Goal: Complete application form

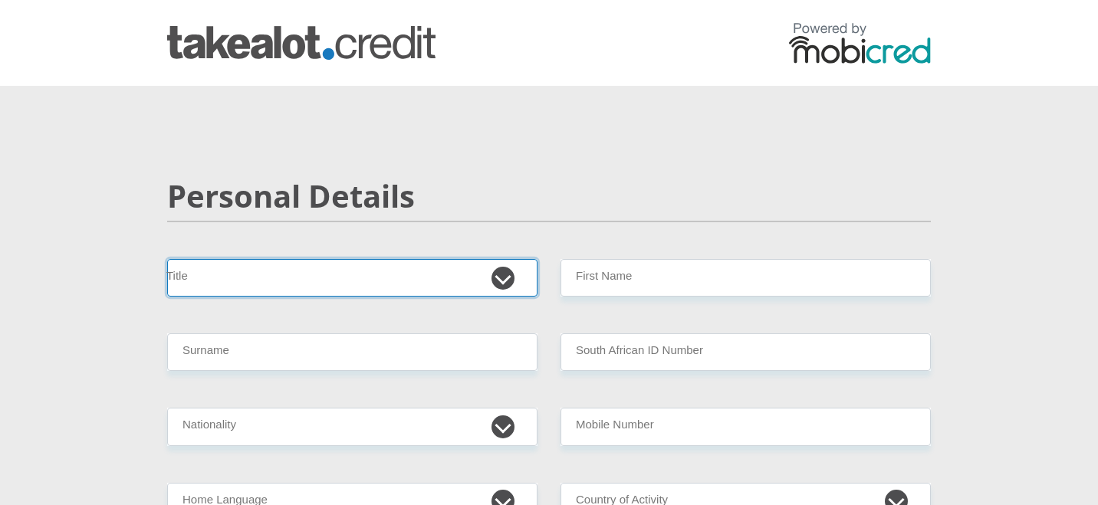
click at [401, 285] on select "Mr Ms Mrs Dr [PERSON_NAME]" at bounding box center [352, 278] width 370 height 38
select select "Mrs"
click at [167, 259] on select "Mr Ms Mrs Dr [PERSON_NAME]" at bounding box center [352, 278] width 370 height 38
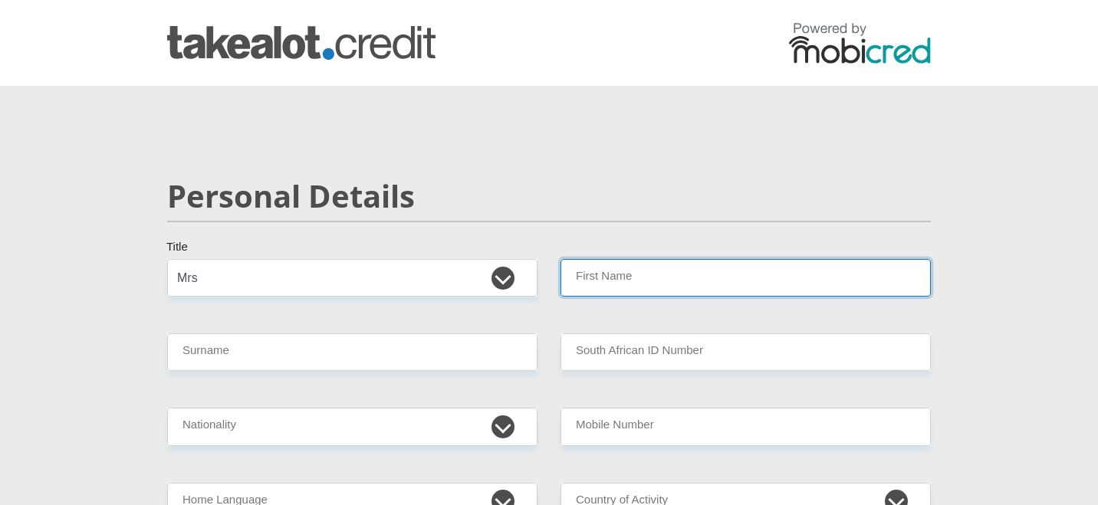
click at [611, 286] on input "First Name" at bounding box center [746, 278] width 370 height 38
type input "[PERSON_NAME]"
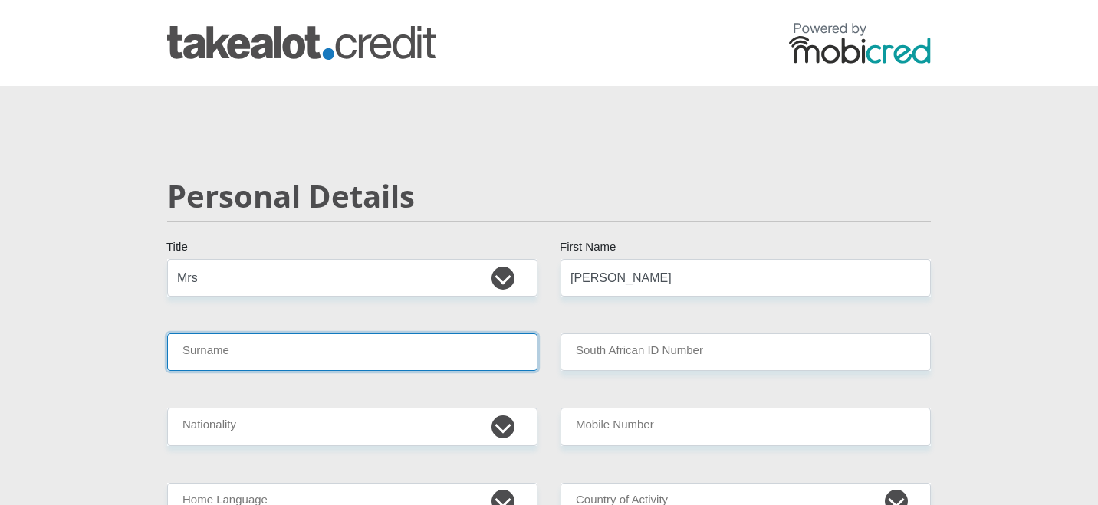
type input "Forbes"
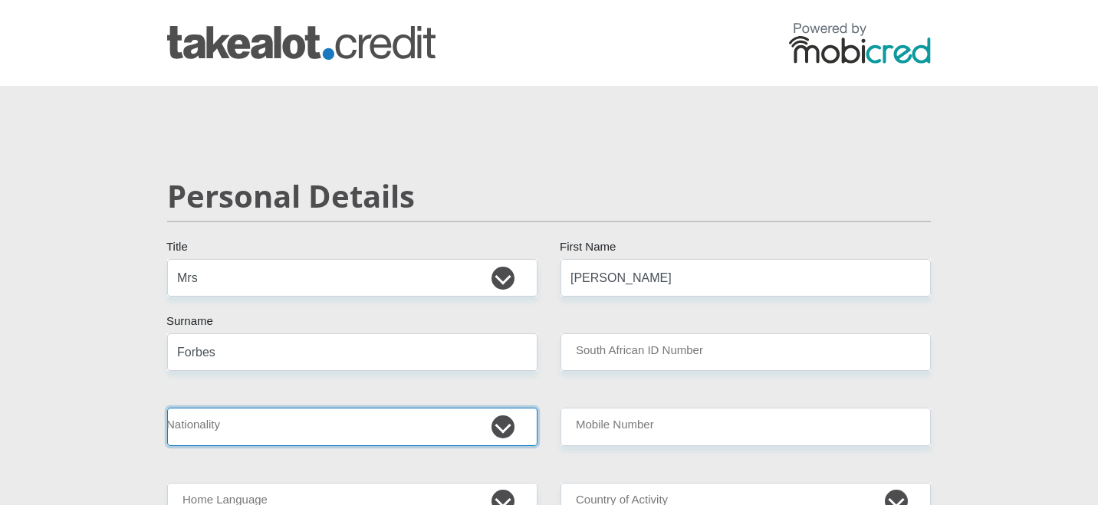
select select "ZAF"
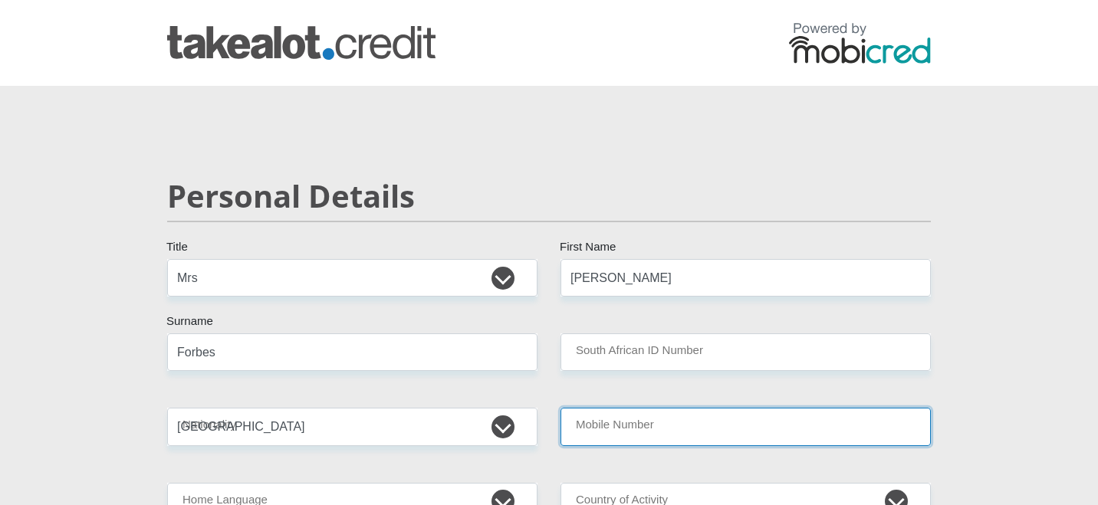
type input "0718709354"
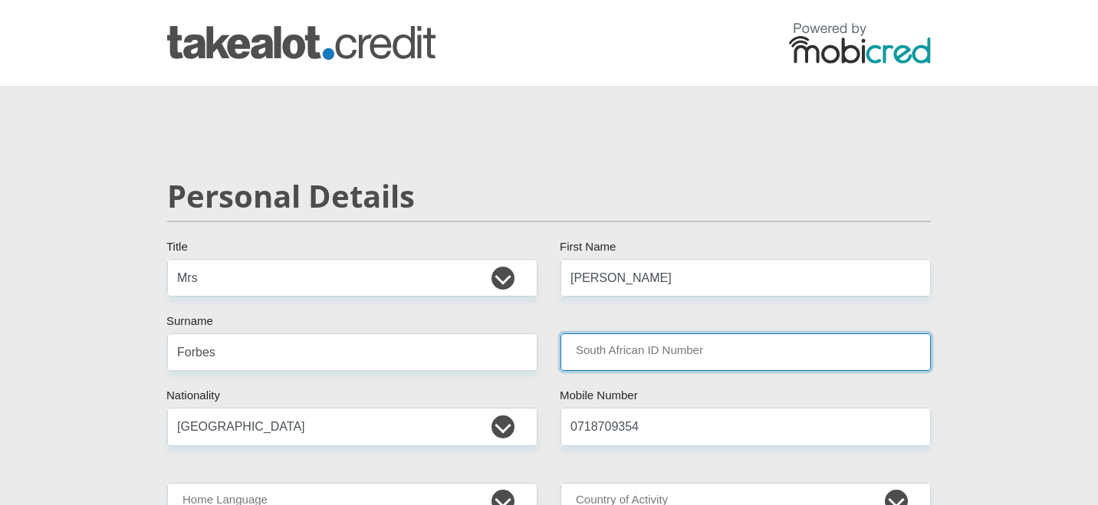
click at [625, 359] on input "South African ID Number" at bounding box center [746, 353] width 370 height 38
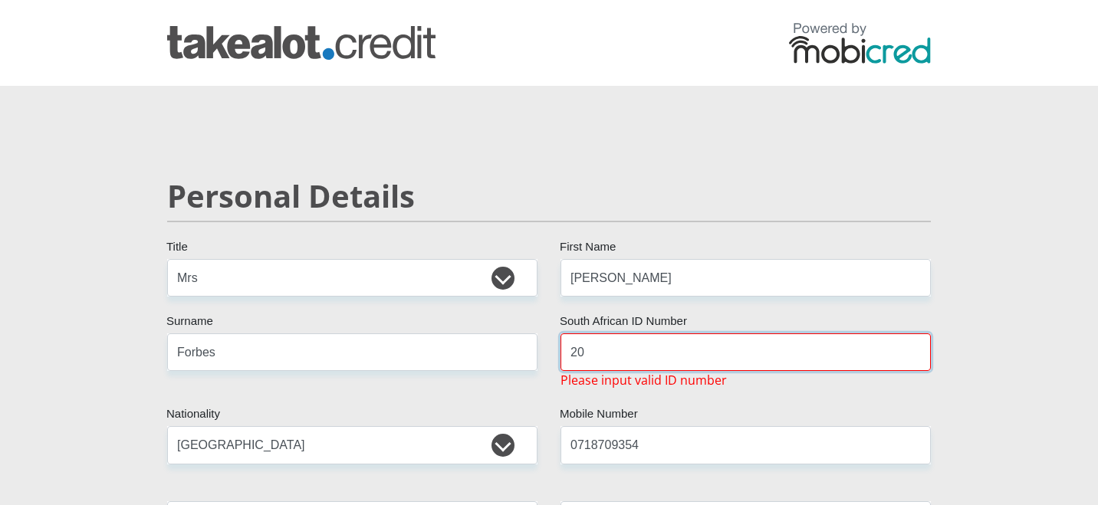
type input "2"
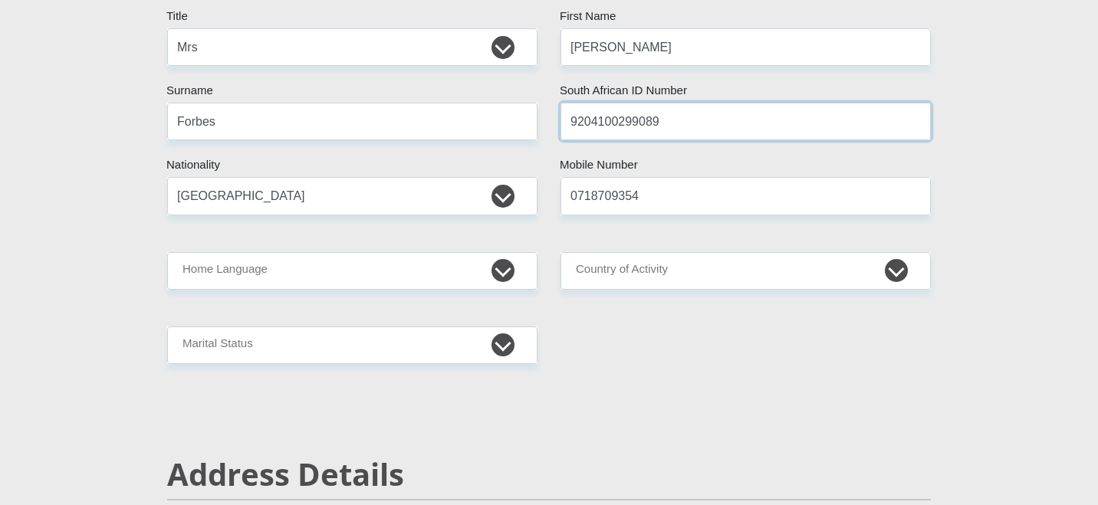
scroll to position [235, 0]
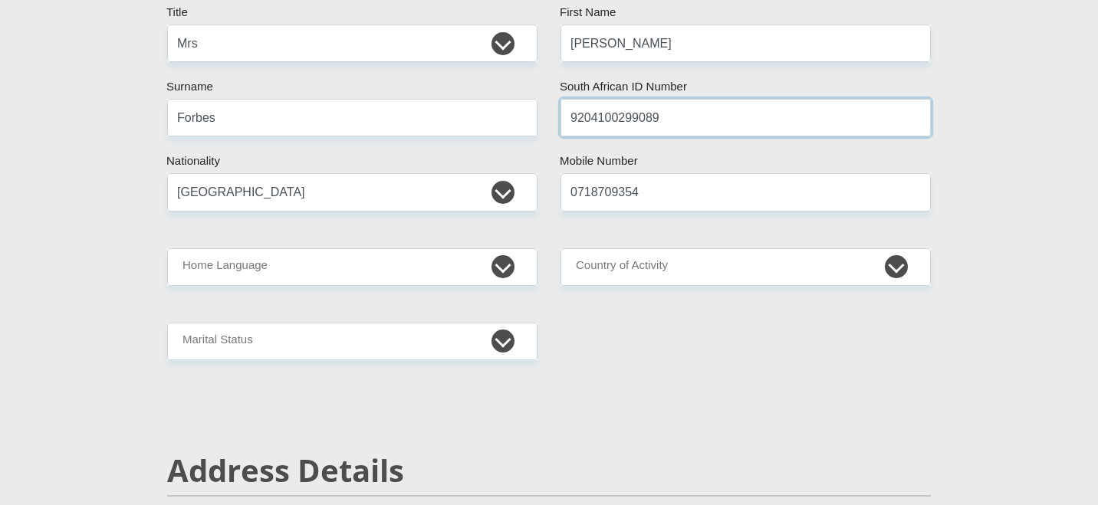
type input "9204100299089"
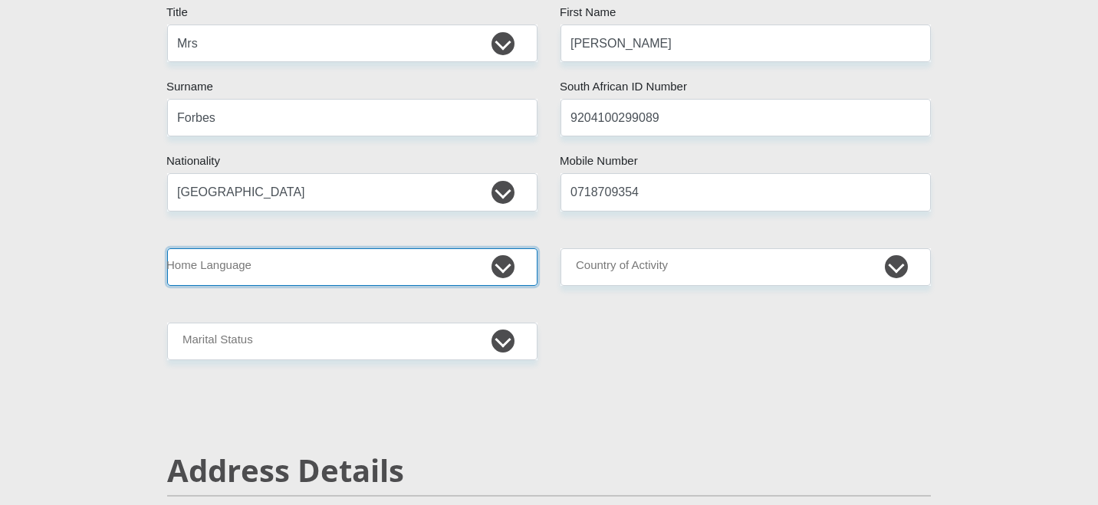
click at [346, 255] on select "Afrikaans English Sepedi South Ndebele Southern Sotho Swati Tsonga Tswana Venda…" at bounding box center [352, 267] width 370 height 38
select select "eng"
click at [167, 248] on select "Afrikaans English Sepedi South Ndebele Southern Sotho Swati Tsonga Tswana Venda…" at bounding box center [352, 267] width 370 height 38
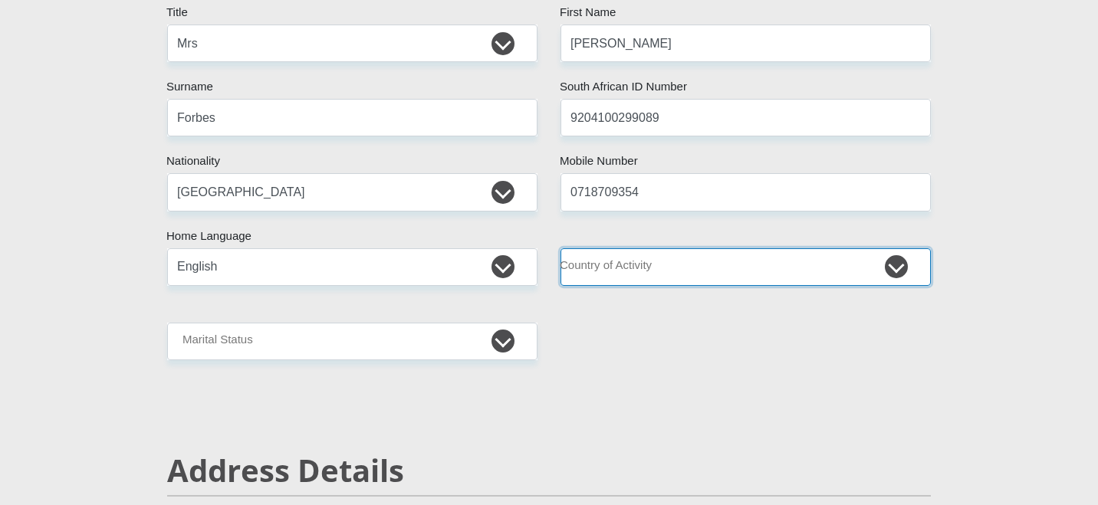
click at [605, 265] on select "[GEOGRAPHIC_DATA] [GEOGRAPHIC_DATA] [GEOGRAPHIC_DATA] [GEOGRAPHIC_DATA] [GEOGRA…" at bounding box center [746, 267] width 370 height 38
select select "ZAF"
click at [561, 248] on select "[GEOGRAPHIC_DATA] [GEOGRAPHIC_DATA] [GEOGRAPHIC_DATA] [GEOGRAPHIC_DATA] [GEOGRA…" at bounding box center [746, 267] width 370 height 38
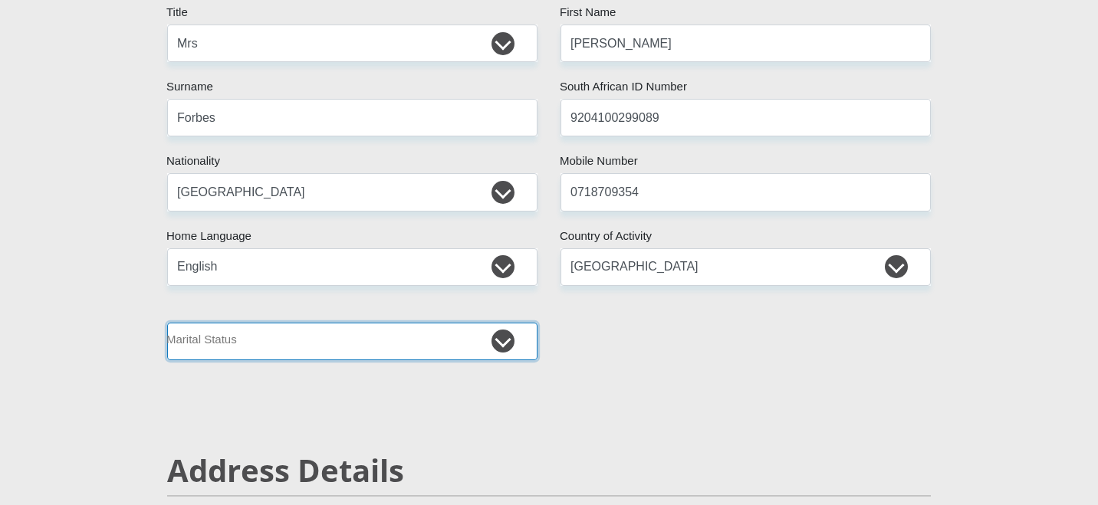
click at [381, 354] on select "Married ANC Single Divorced Widowed Married COP or Customary Law" at bounding box center [352, 342] width 370 height 38
select select "5"
click at [167, 323] on select "Married ANC Single Divorced Widowed Married COP or Customary Law" at bounding box center [352, 342] width 370 height 38
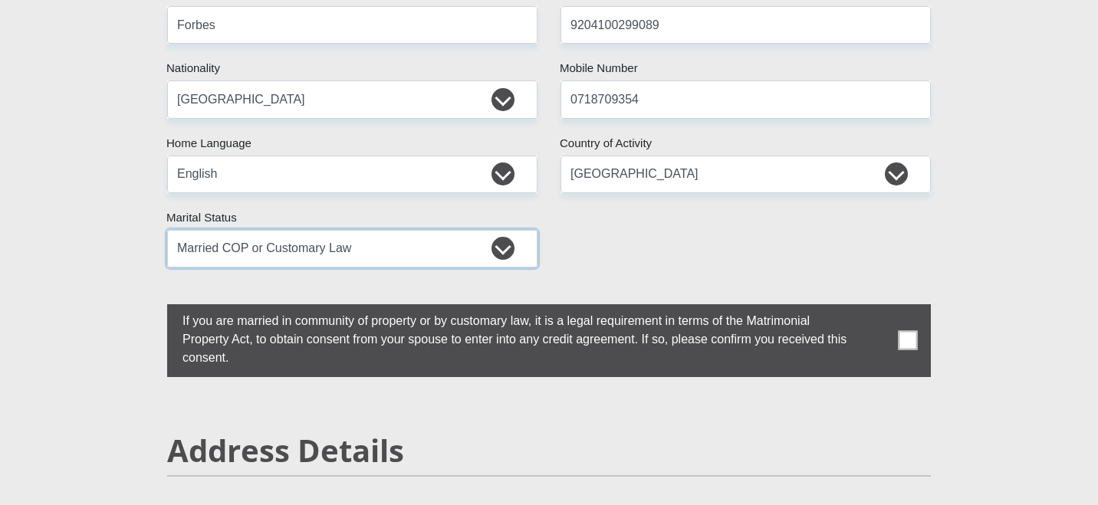
scroll to position [343, 0]
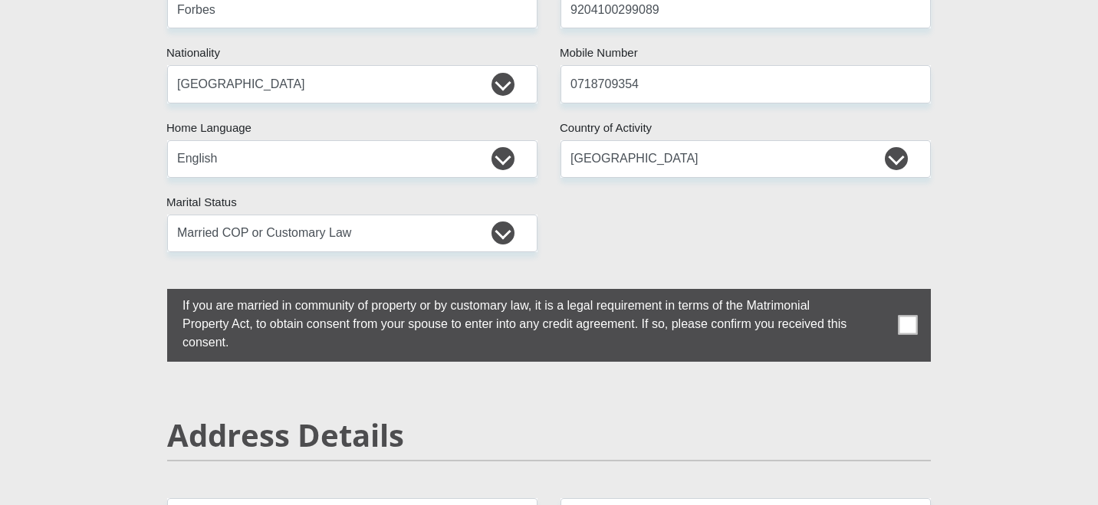
click at [915, 329] on span at bounding box center [908, 325] width 19 height 19
click at [152, 293] on input "checkbox" at bounding box center [152, 293] width 0 height 0
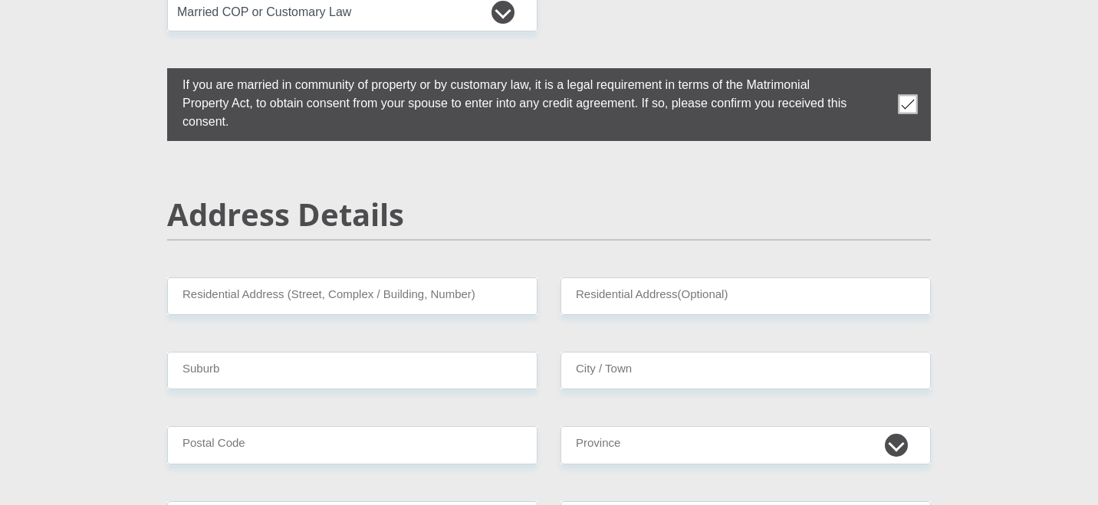
scroll to position [717, 0]
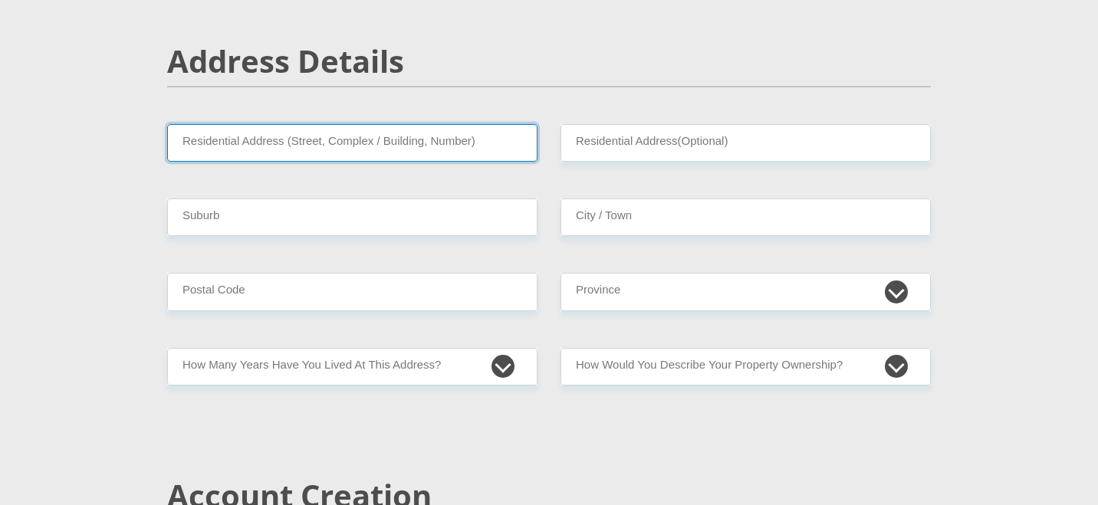
click at [360, 140] on input "Residential Address (Street, Complex / Building, Number)" at bounding box center [352, 143] width 370 height 38
type input "[STREET_ADDRESS]"
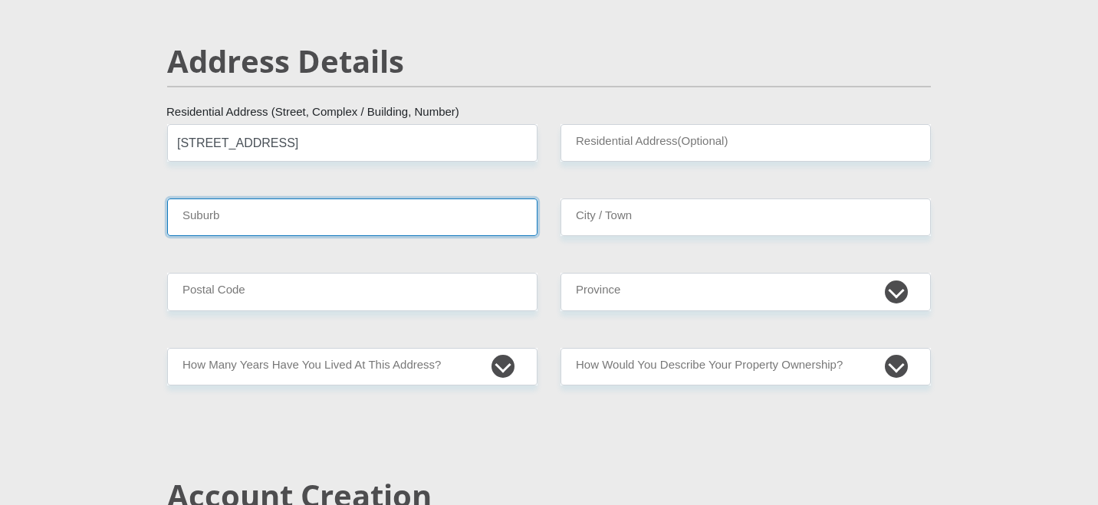
type input "Burgundy Estate [GEOGRAPHIC_DATA]"
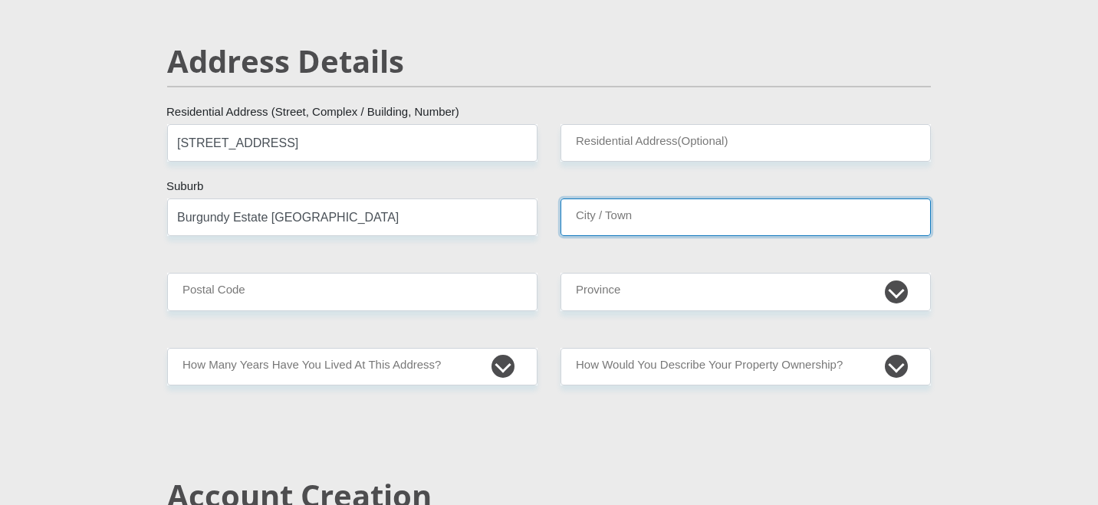
type input "Burgundy Estate [GEOGRAPHIC_DATA]"
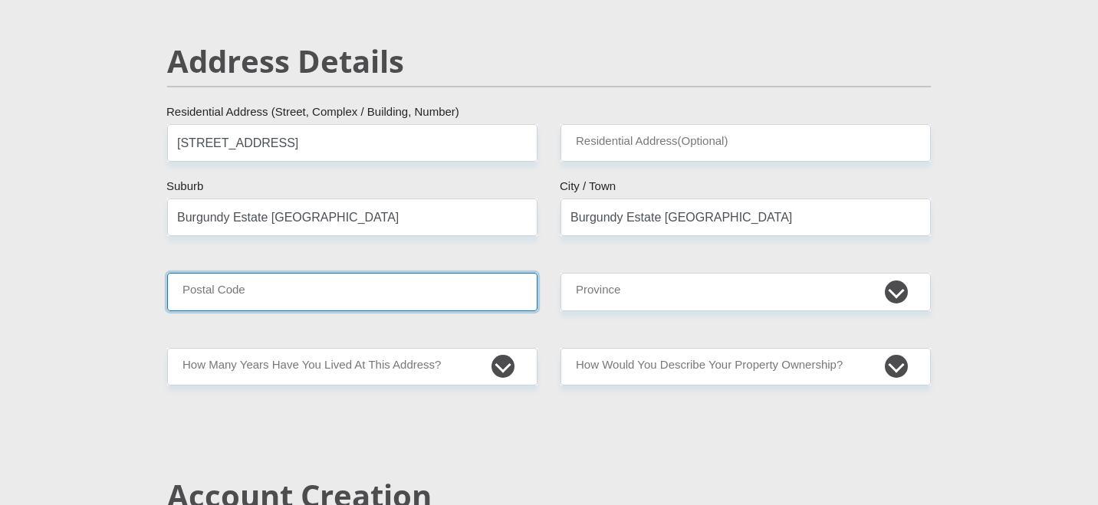
type input "7441"
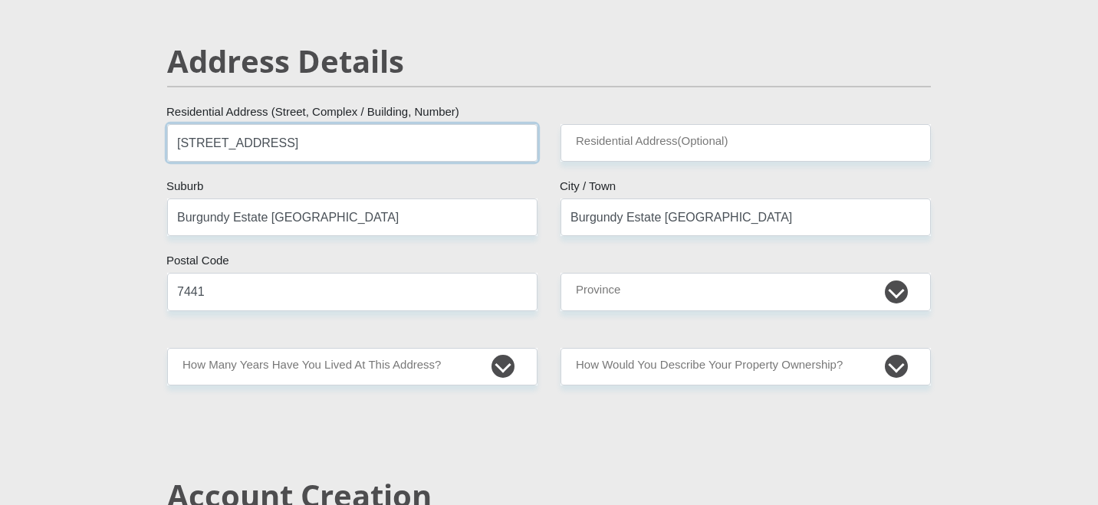
click at [327, 149] on input "[STREET_ADDRESS]" at bounding box center [352, 143] width 370 height 38
click at [183, 140] on input "[STREET_ADDRESS]" at bounding box center [352, 143] width 370 height 38
click at [177, 140] on input "[STREET_ADDRESS]" at bounding box center [352, 143] width 370 height 38
type input "Unit [STREET_ADDRESS][US_STATE]"
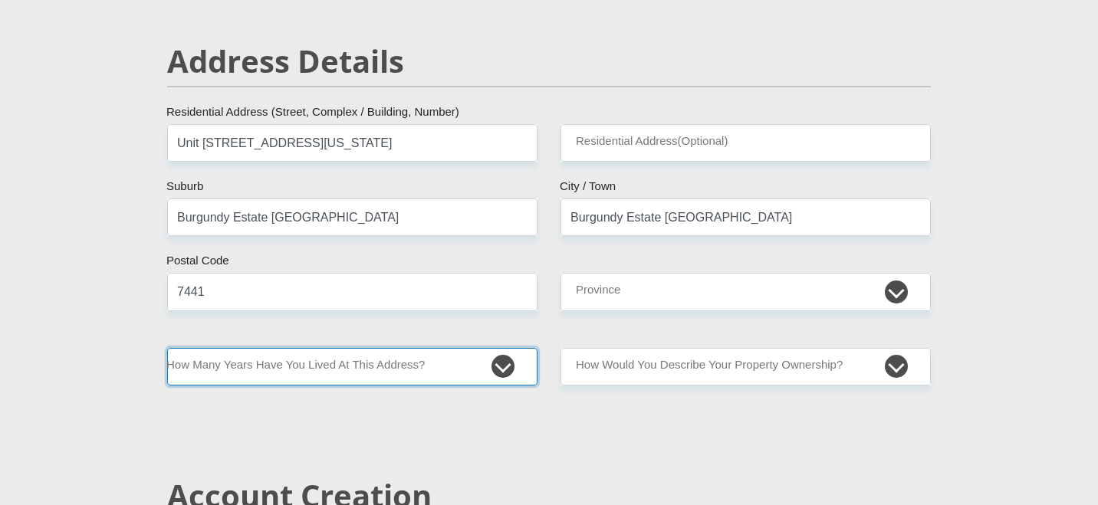
click at [374, 371] on select "less than 1 year 1-3 years 3-5 years 5+ years" at bounding box center [352, 367] width 370 height 38
select select "2"
click at [167, 348] on select "less than 1 year 1-3 years 3-5 years 5+ years" at bounding box center [352, 367] width 370 height 38
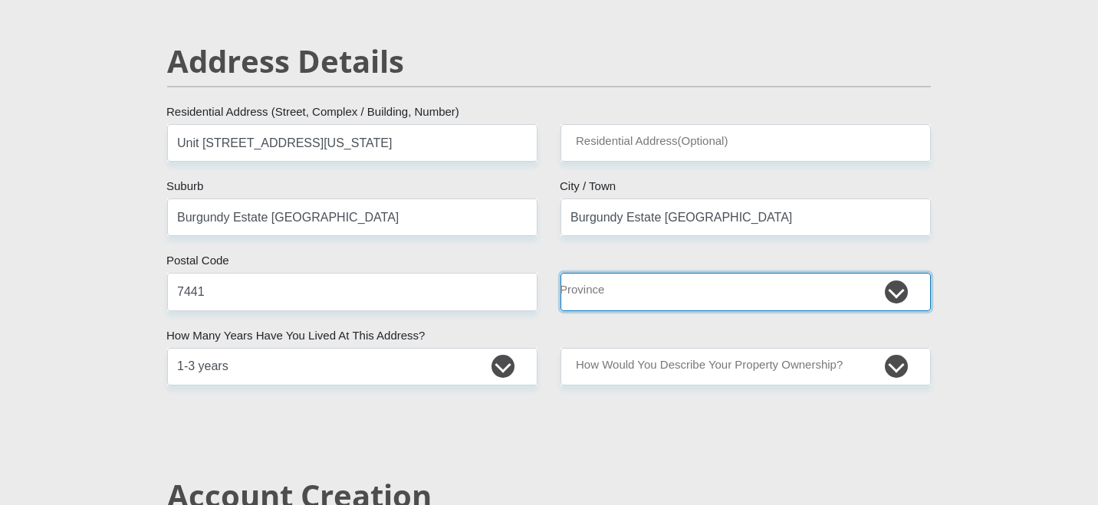
click at [598, 302] on select "Eastern Cape Free State [GEOGRAPHIC_DATA] [GEOGRAPHIC_DATA][DATE] [GEOGRAPHIC_D…" at bounding box center [746, 292] width 370 height 38
select select "Western Cape"
click at [561, 273] on select "Eastern Cape Free State [GEOGRAPHIC_DATA] [GEOGRAPHIC_DATA][DATE] [GEOGRAPHIC_D…" at bounding box center [746, 292] width 370 height 38
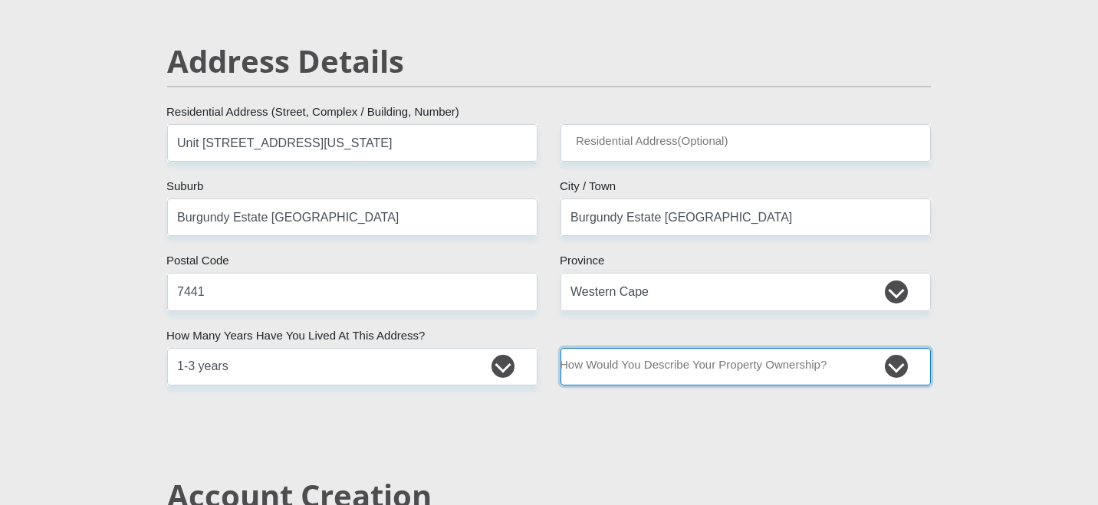
click at [651, 370] on select "Owned Rented Family Owned Company Dwelling" at bounding box center [746, 367] width 370 height 38
select select "Rented"
click at [561, 348] on select "Owned Rented Family Owned Company Dwelling" at bounding box center [746, 367] width 370 height 38
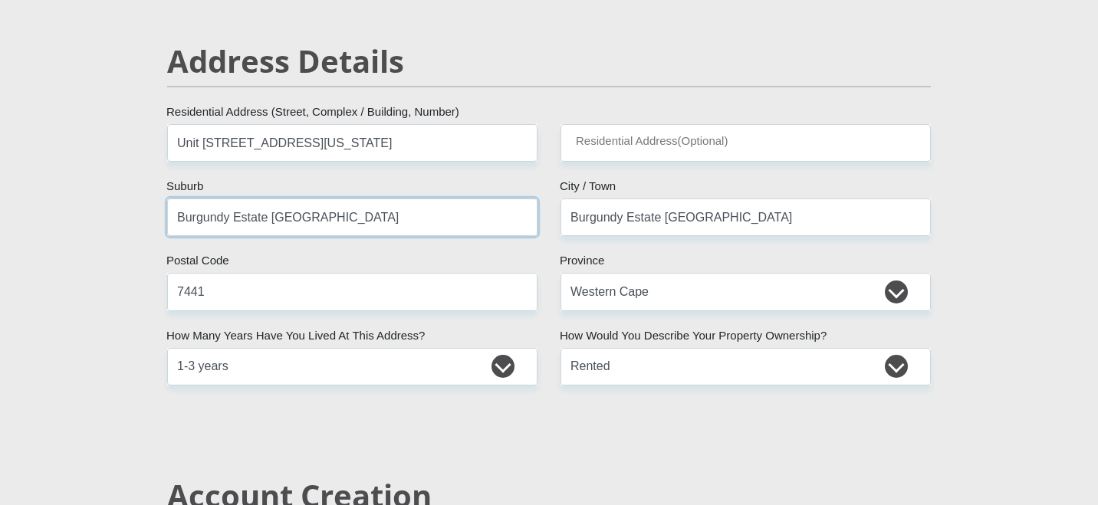
drag, startPoint x: 343, startPoint y: 218, endPoint x: 269, endPoint y: 219, distance: 73.6
click at [269, 219] on input "Burgundy Estate [GEOGRAPHIC_DATA]" at bounding box center [352, 218] width 370 height 38
type input "Burgundy Estate"
drag, startPoint x: 668, startPoint y: 219, endPoint x: 509, endPoint y: 221, distance: 158.8
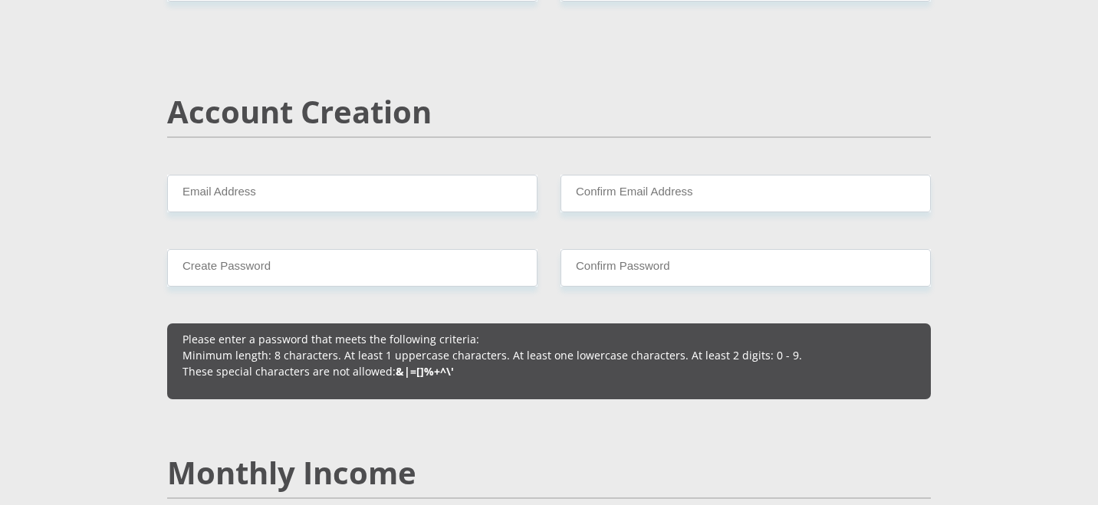
scroll to position [1109, 0]
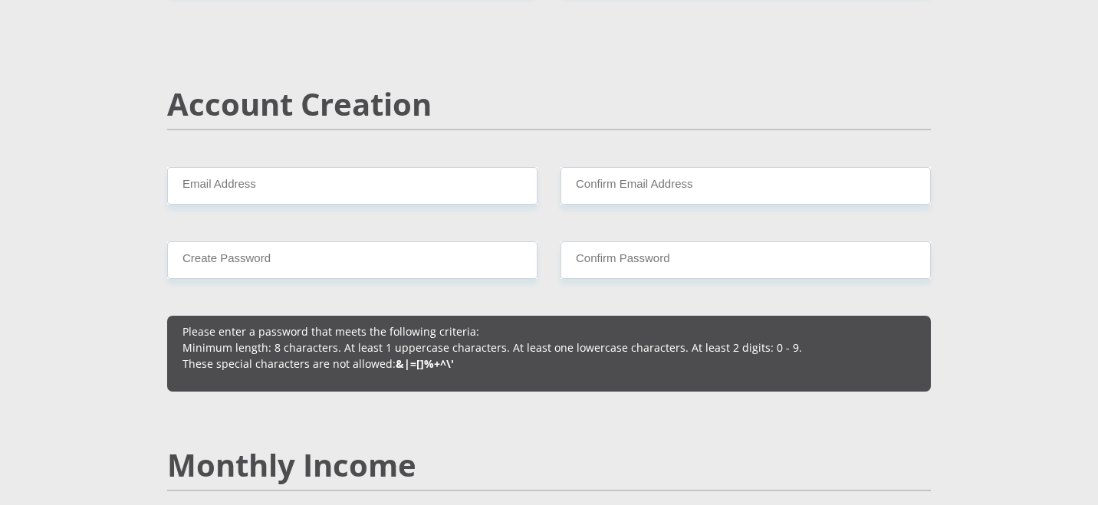
type input "[GEOGRAPHIC_DATA]"
click at [301, 184] on input "Email Address" at bounding box center [352, 186] width 370 height 38
type input "[EMAIL_ADDRESS][DOMAIN_NAME]"
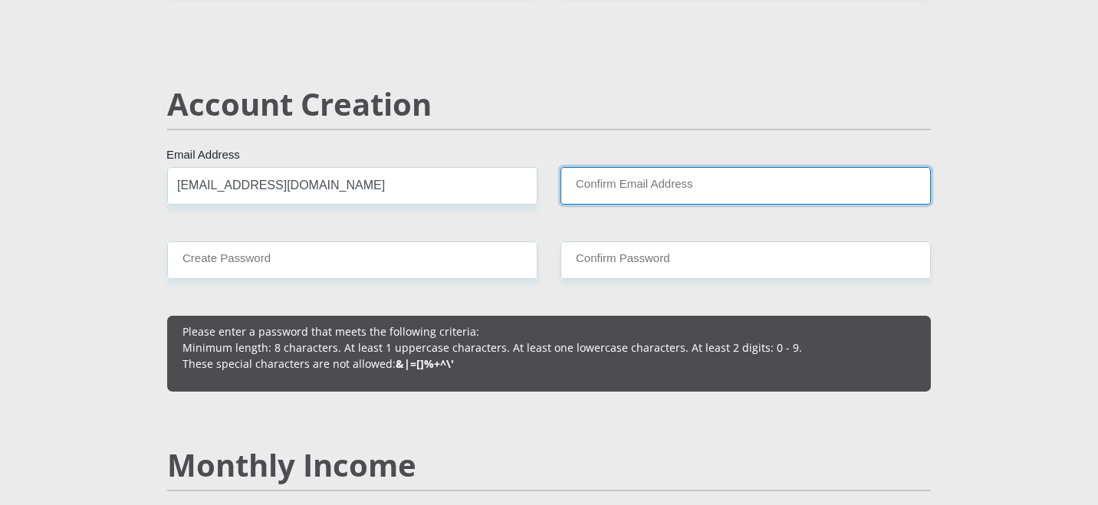
type input "[EMAIL_ADDRESS][DOMAIN_NAME]"
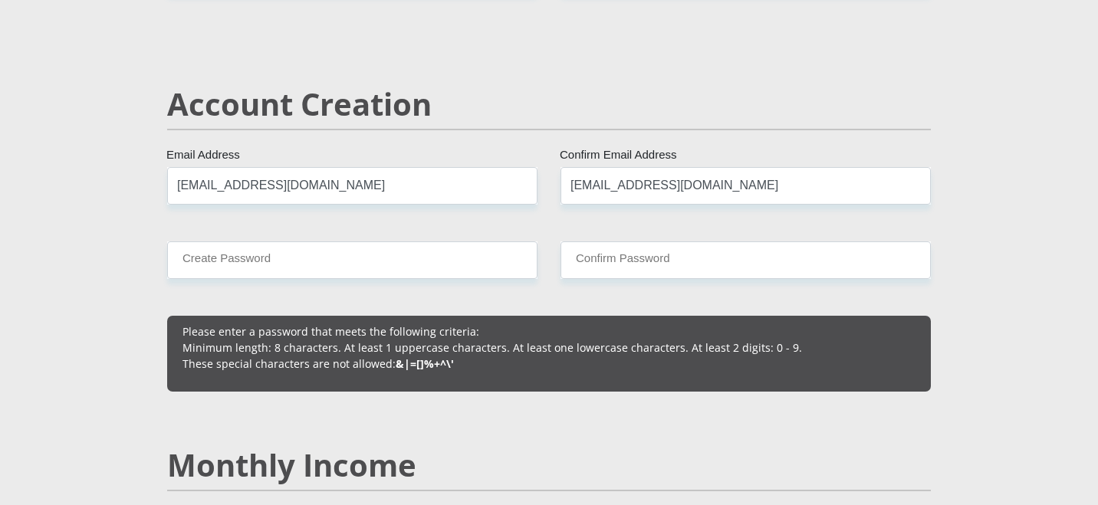
type input "0718709354"
type input "[PERSON_NAME]"
type input "Forbes"
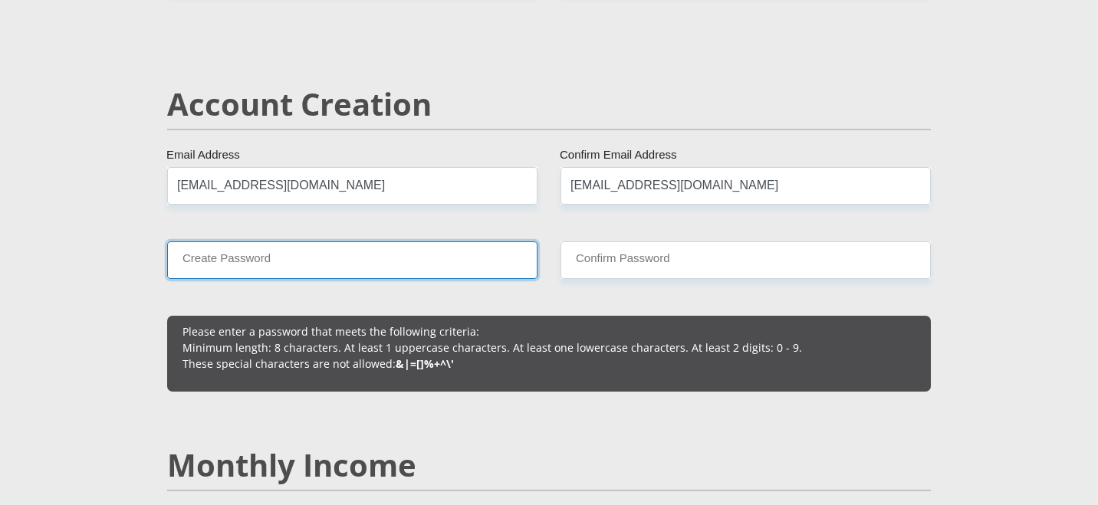
click at [288, 262] on input "Create Password" at bounding box center [352, 261] width 370 height 38
type input "Forbes-2016"
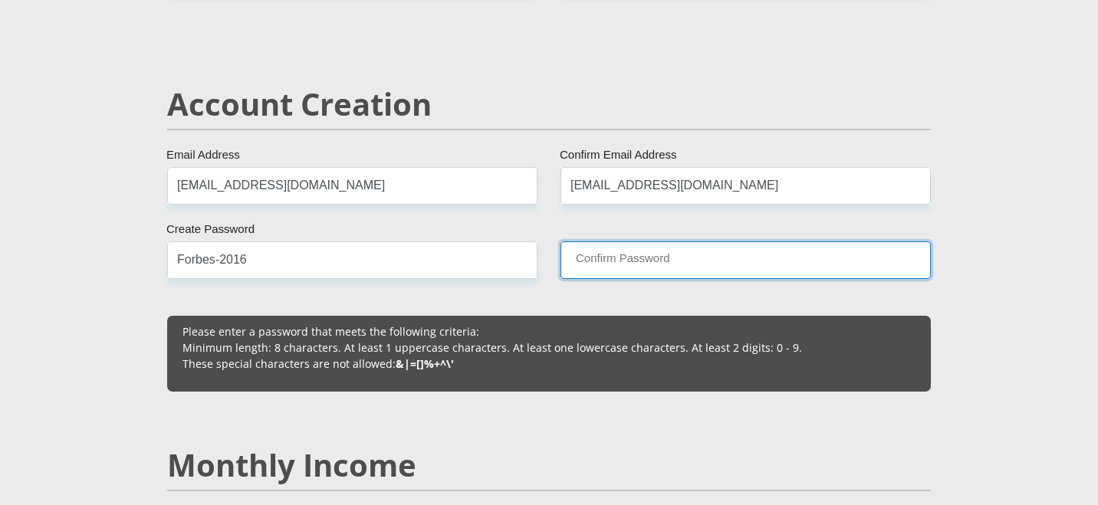
click at [614, 248] on input "Confirm Password" at bounding box center [746, 261] width 370 height 38
type input "Forbes-2016"
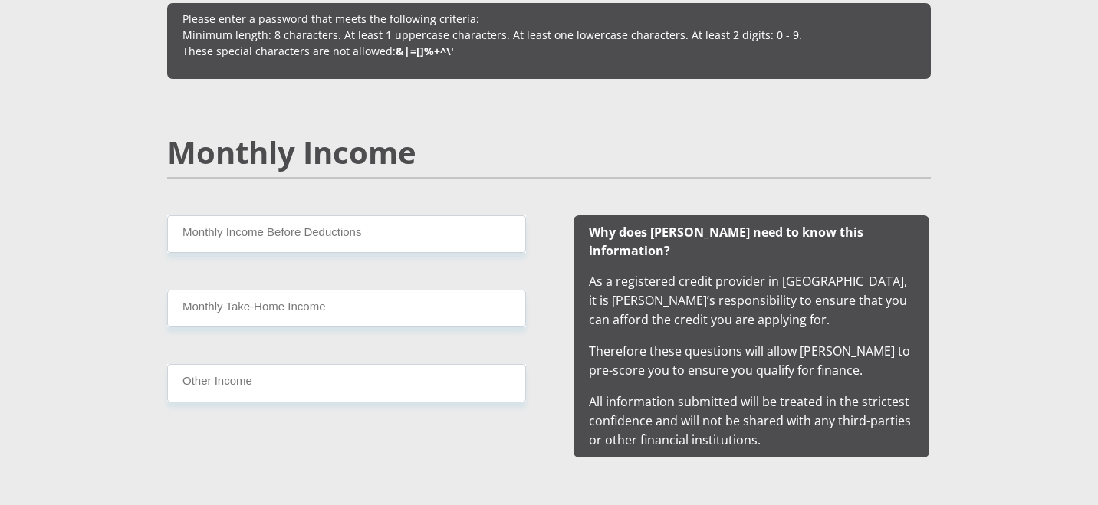
scroll to position [1428, 0]
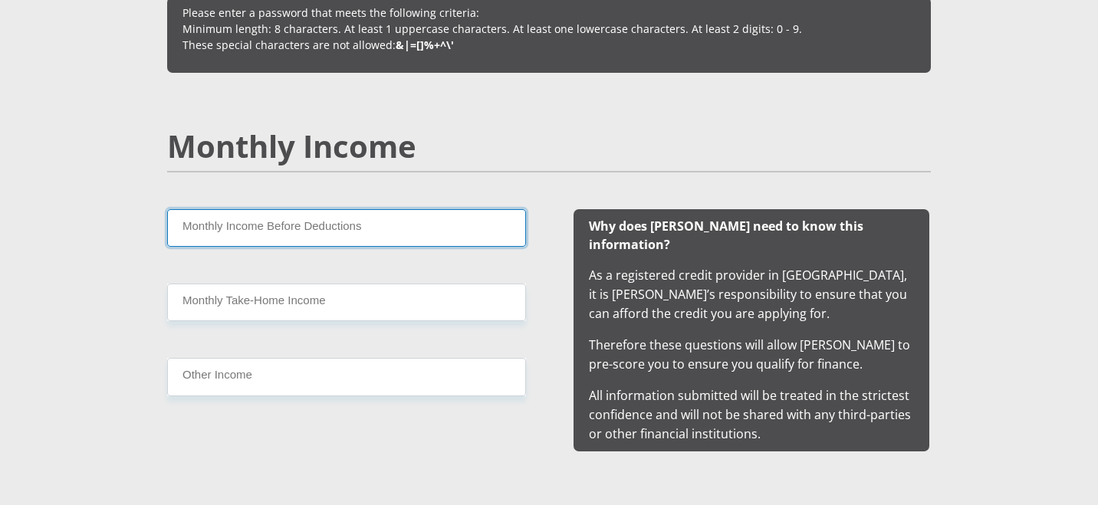
click at [314, 235] on input "Monthly Income Before Deductions" at bounding box center [346, 228] width 359 height 38
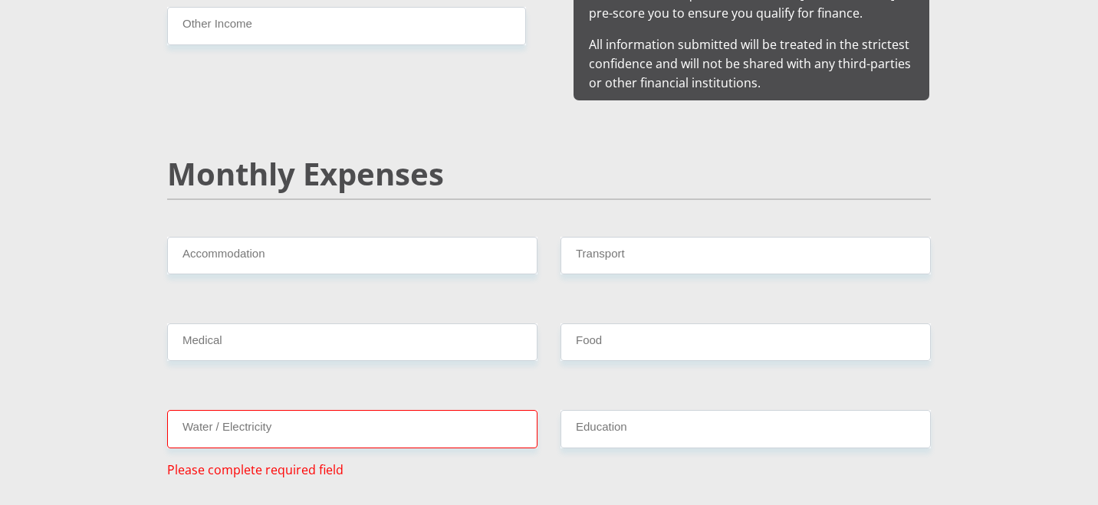
scroll to position [1782, 0]
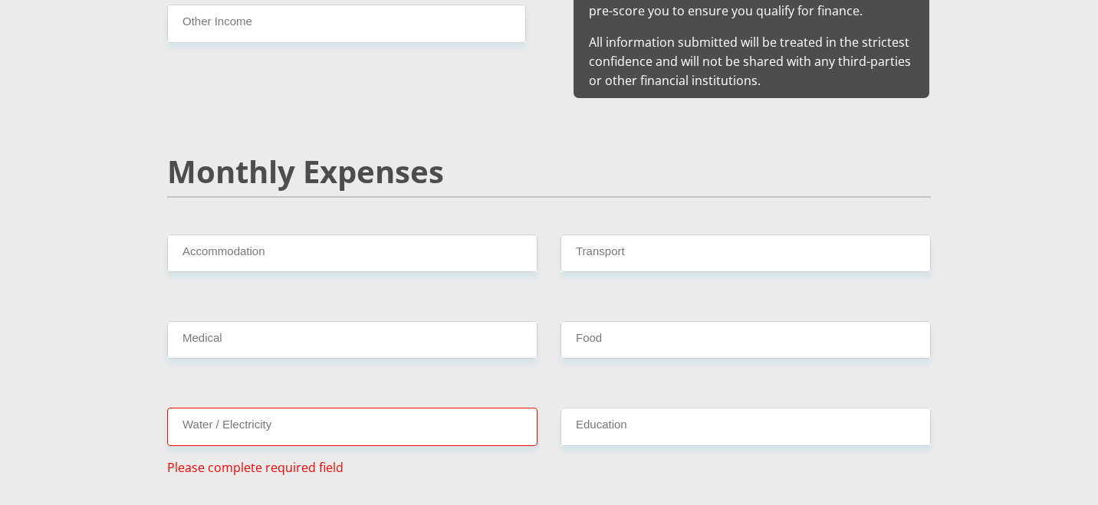
type input "34000"
click at [235, 408] on input "Water / Electricity" at bounding box center [352, 427] width 370 height 38
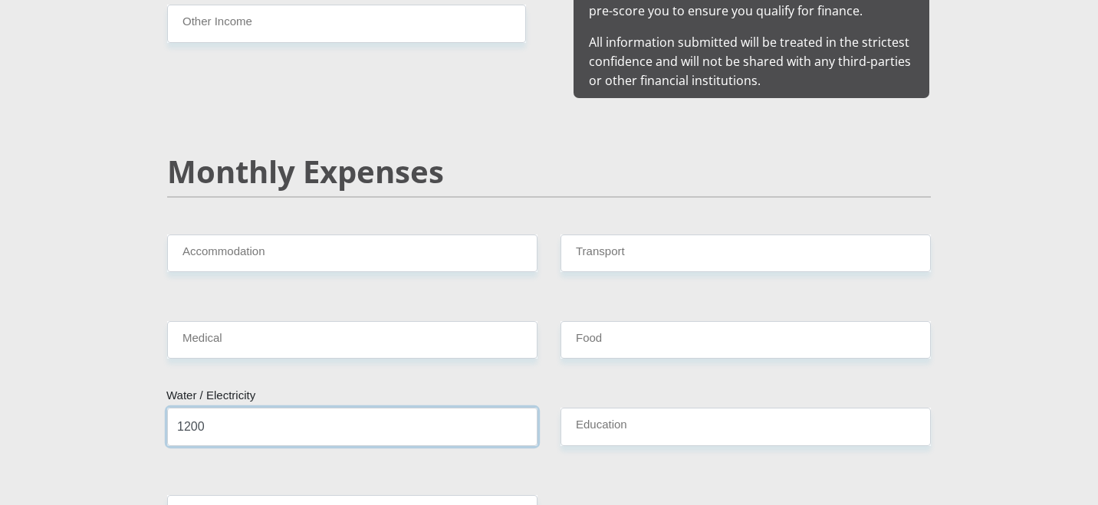
type input "1200"
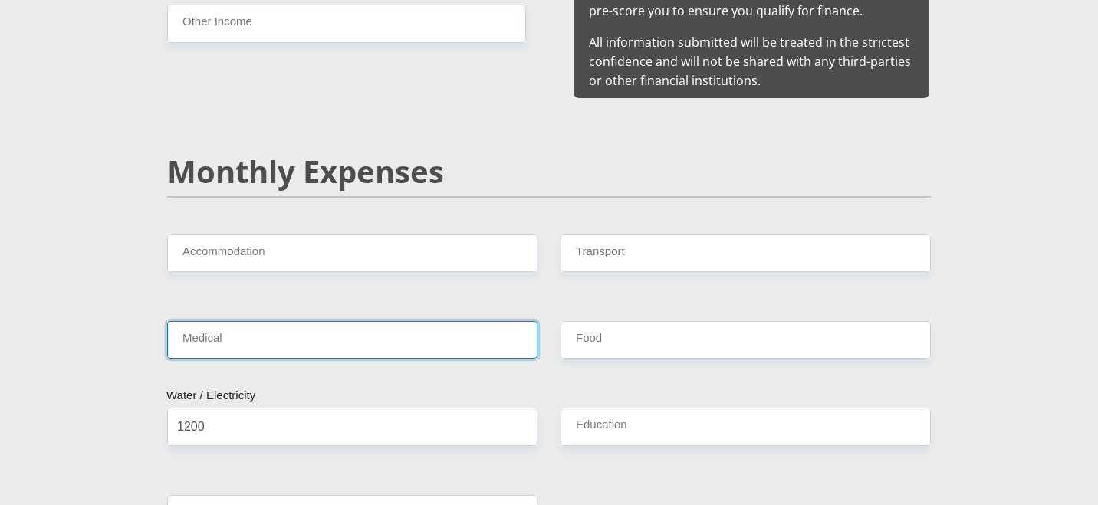
click at [380, 321] on input "Medical" at bounding box center [352, 340] width 370 height 38
type input "3700"
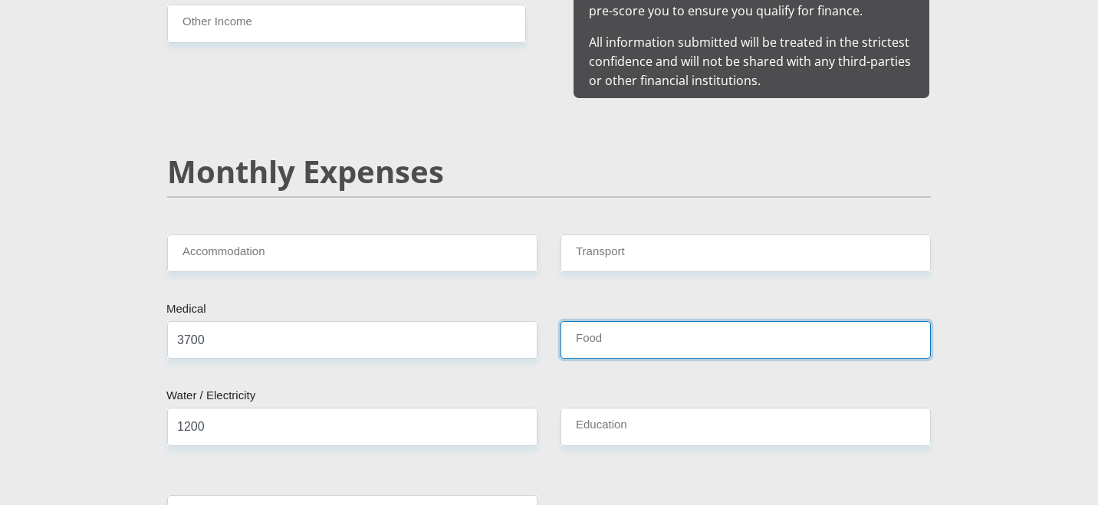
click at [666, 336] on input "Food" at bounding box center [746, 340] width 370 height 38
type input "4000"
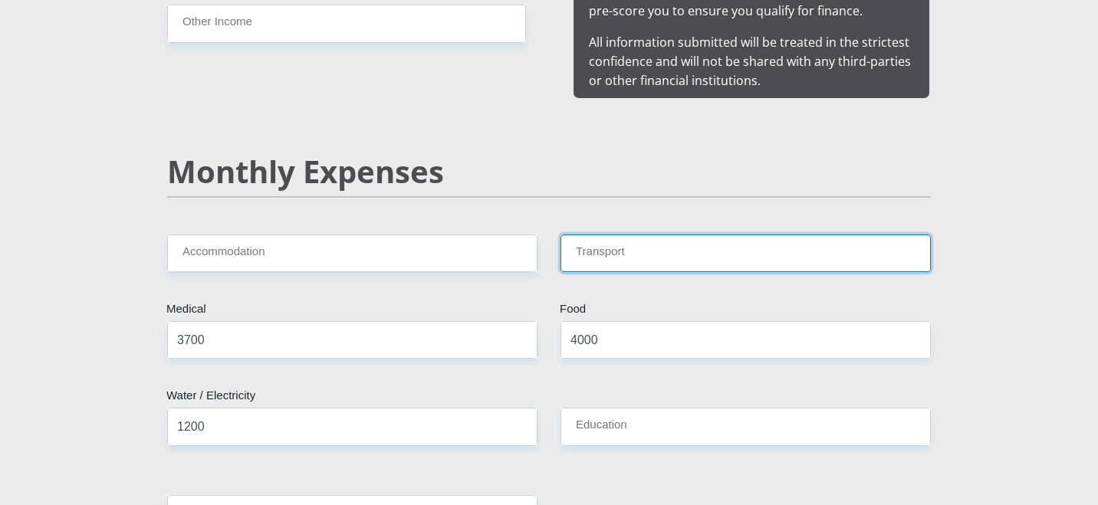
click at [651, 235] on input "Transport" at bounding box center [746, 254] width 370 height 38
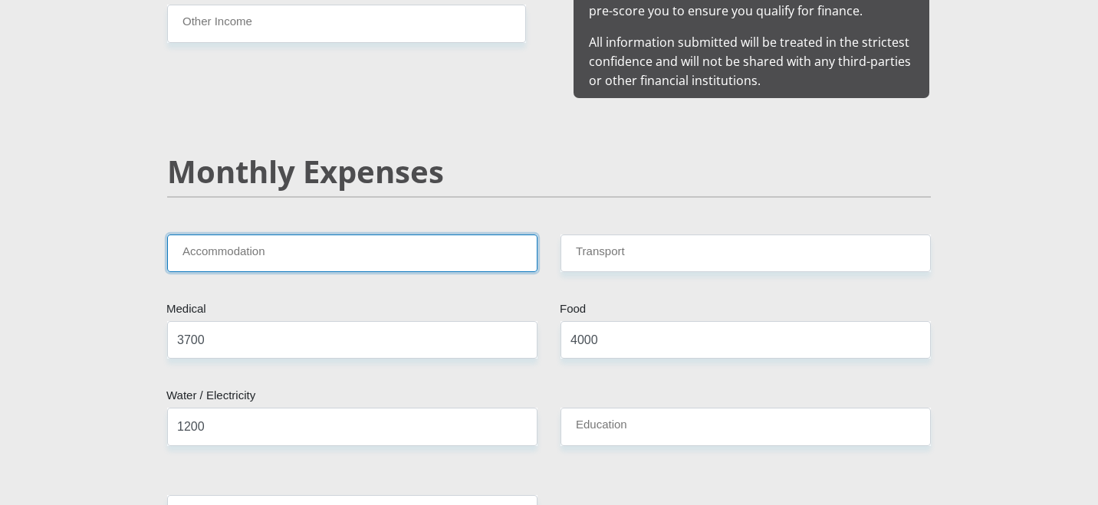
click at [359, 246] on input "Accommodation" at bounding box center [352, 254] width 370 height 38
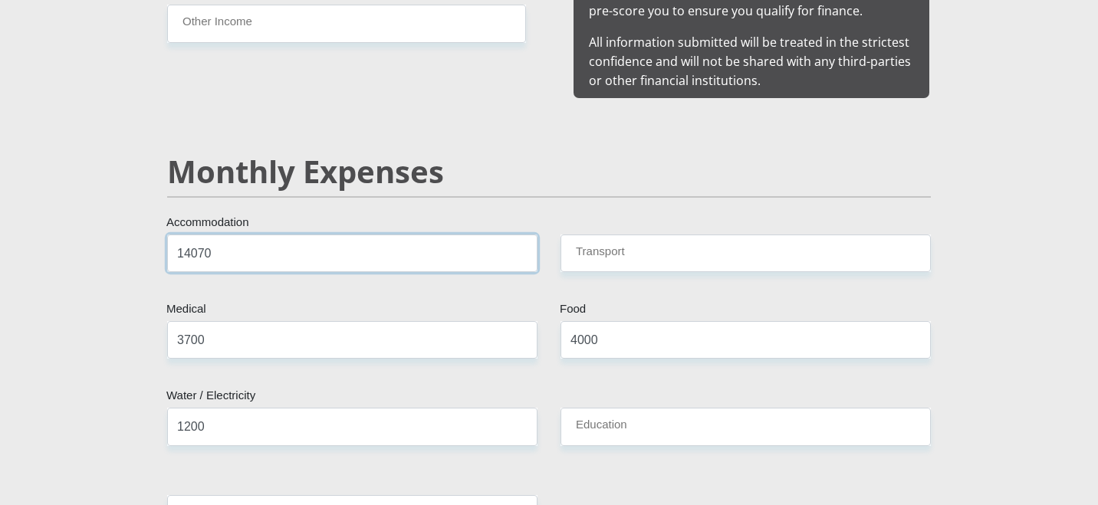
type input "14070"
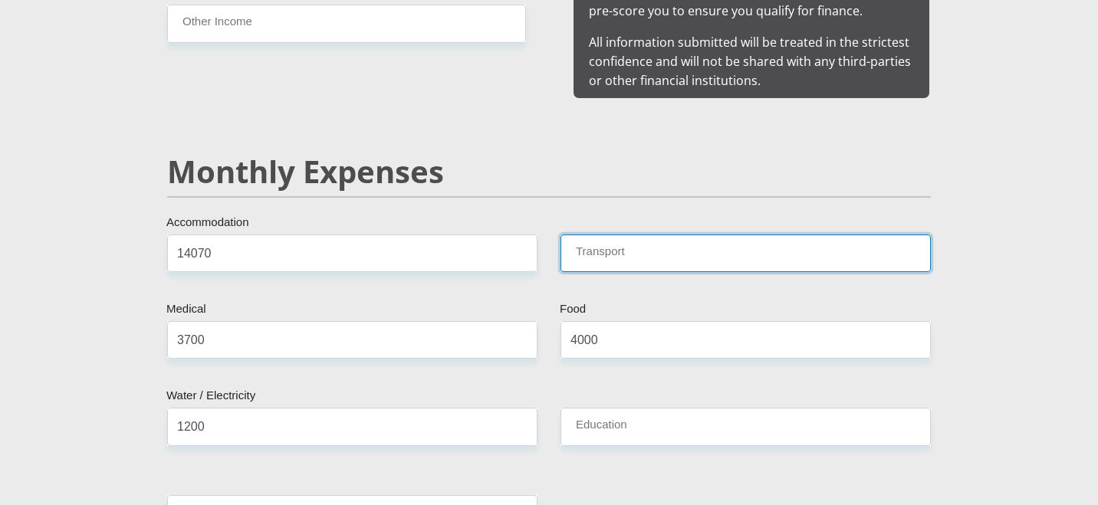
click at [663, 235] on input "Transport" at bounding box center [746, 254] width 370 height 38
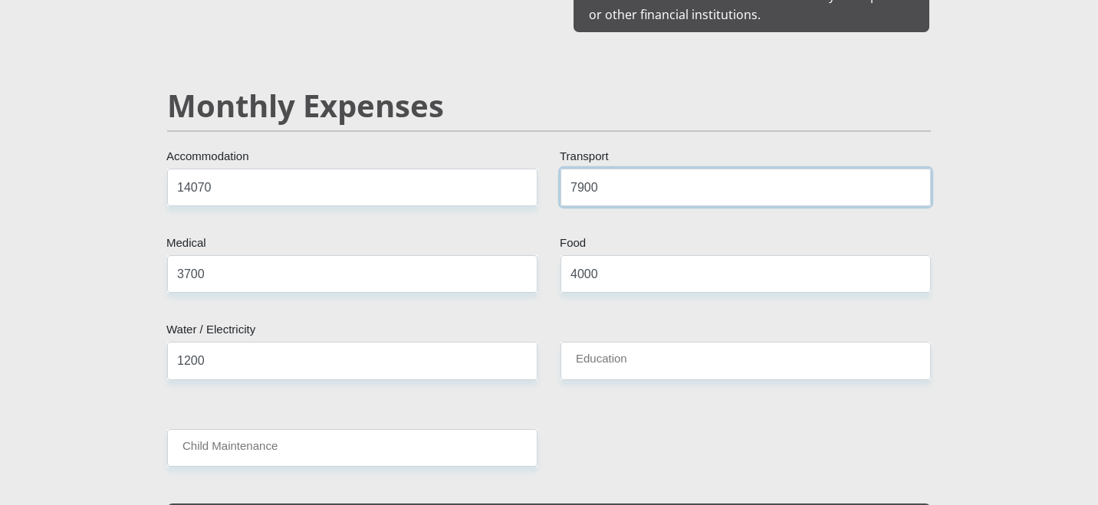
scroll to position [1847, 0]
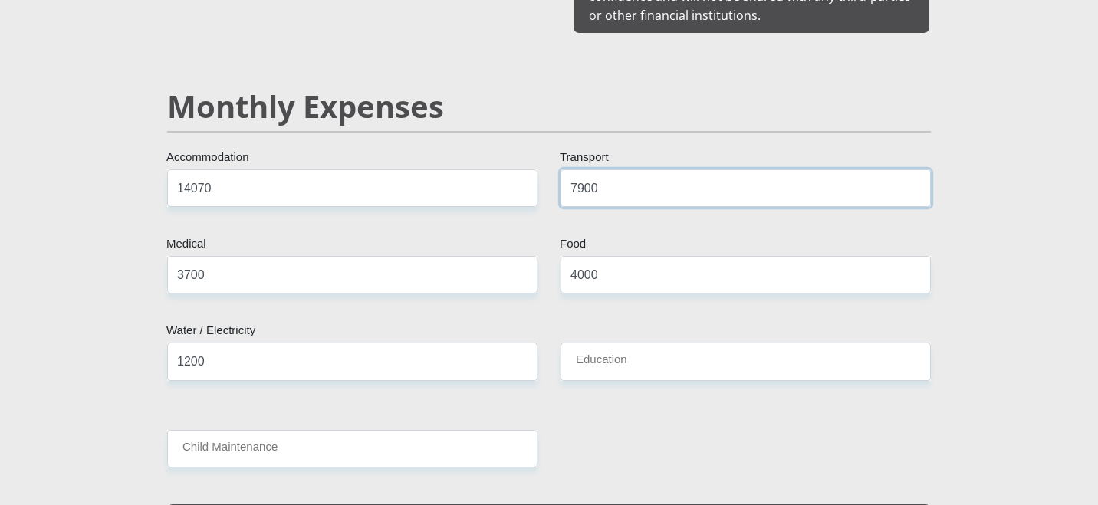
drag, startPoint x: 623, startPoint y: 171, endPoint x: 545, endPoint y: 165, distance: 78.5
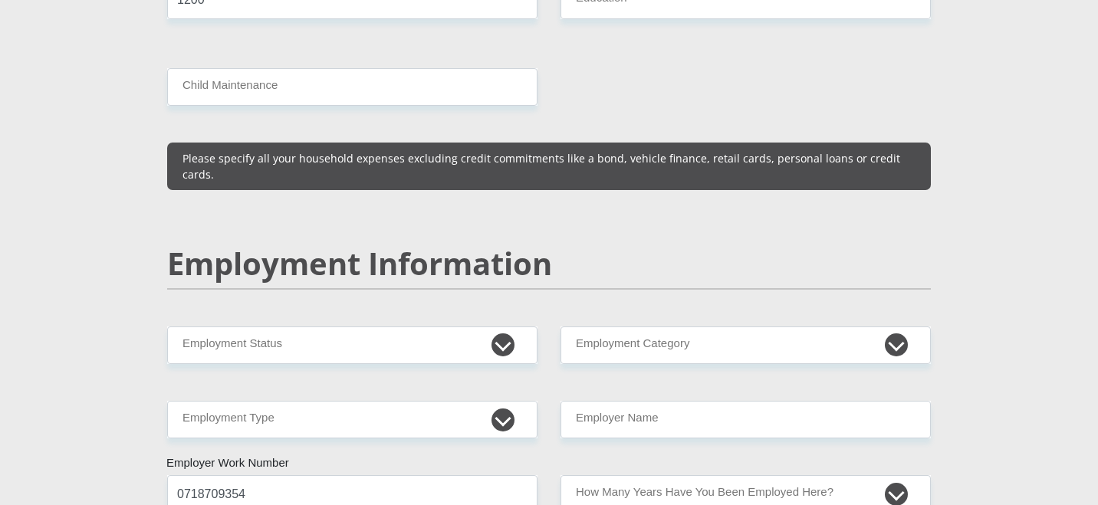
scroll to position [2213, 0]
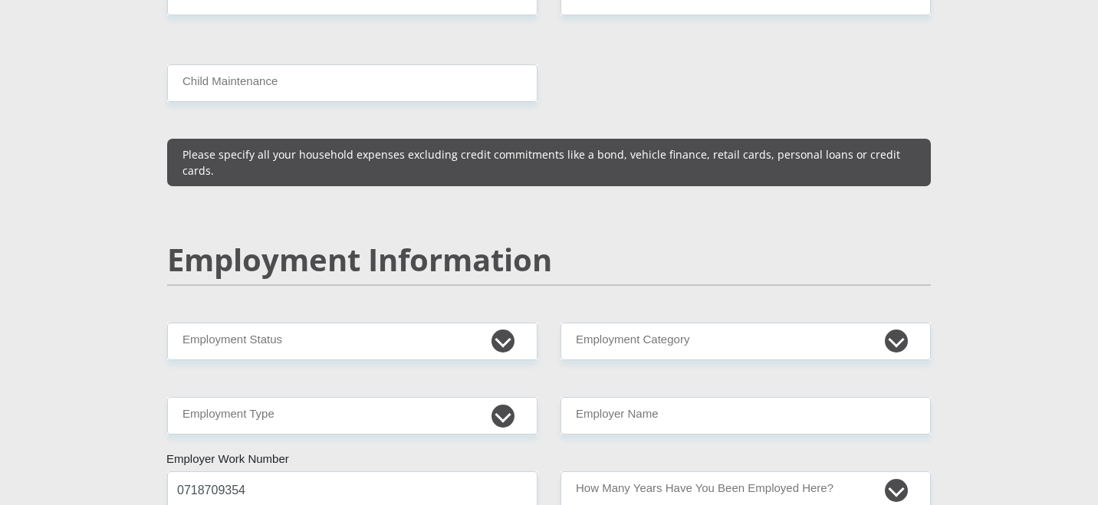
type input "1200"
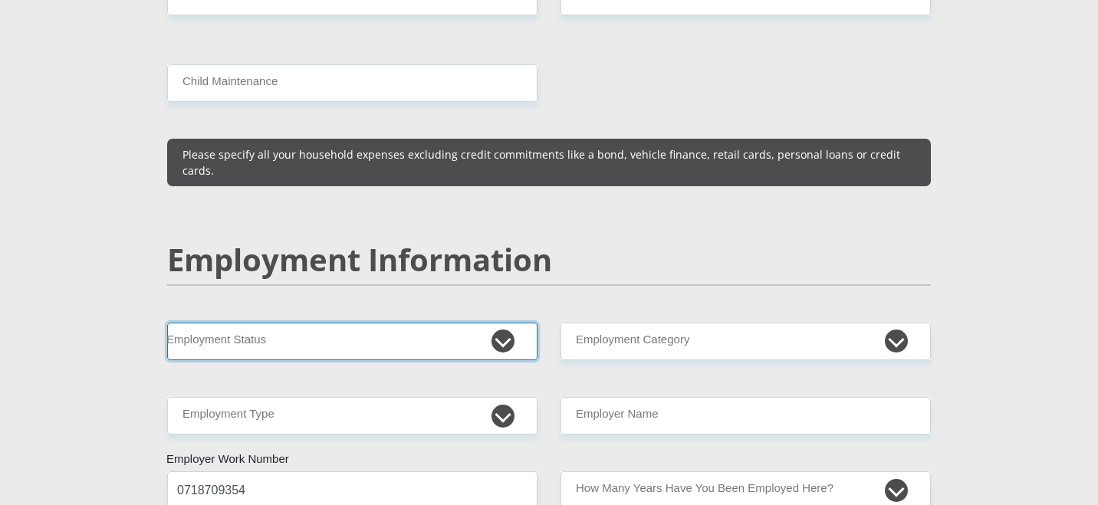
click at [436, 323] on select "Permanent/Full-time Part-time/Casual [DEMOGRAPHIC_DATA] Worker Self-Employed Ho…" at bounding box center [352, 342] width 370 height 38
select select "1"
click at [167, 323] on select "Permanent/Full-time Part-time/Casual [DEMOGRAPHIC_DATA] Worker Self-Employed Ho…" at bounding box center [352, 342] width 370 height 38
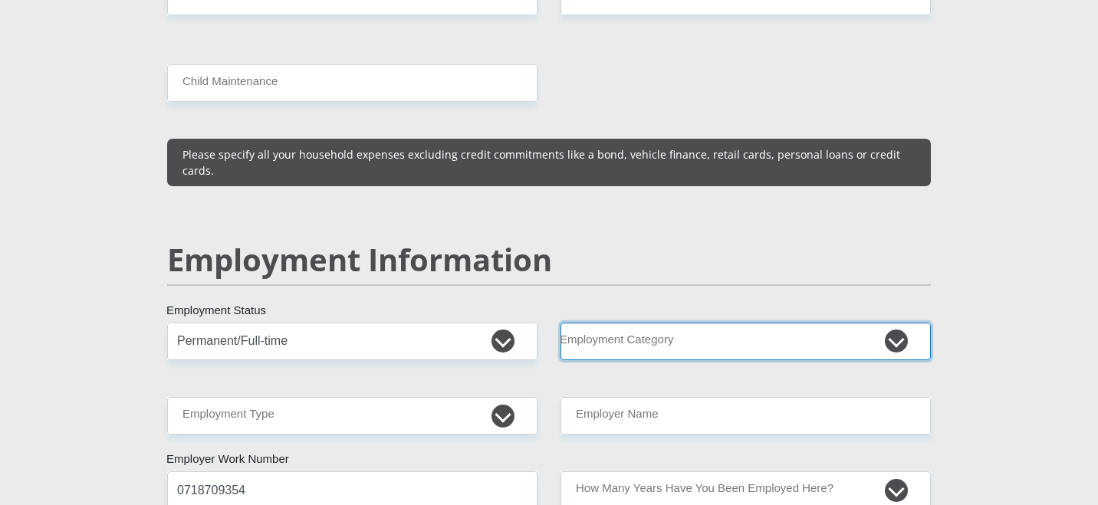
click at [615, 323] on select "AGRICULTURE ALCOHOL & TOBACCO CONSTRUCTION MATERIALS METALLURGY EQUIPMENT FOR R…" at bounding box center [746, 342] width 370 height 38
select select "71"
click at [561, 323] on select "AGRICULTURE ALCOHOL & TOBACCO CONSTRUCTION MATERIALS METALLURGY EQUIPMENT FOR R…" at bounding box center [746, 342] width 370 height 38
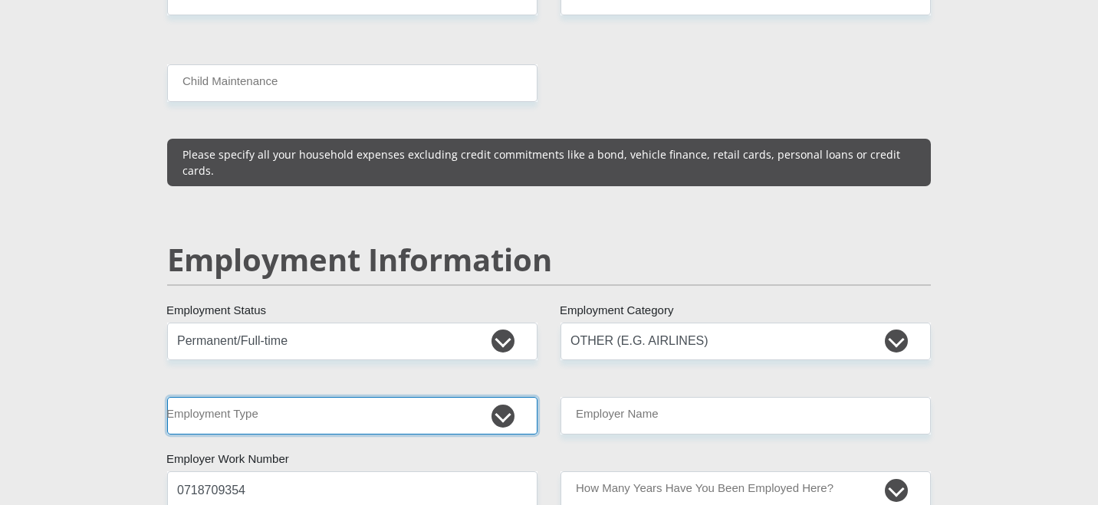
click at [400, 397] on select "College/Lecturer Craft Seller Creative Driver Executive Farmer Forces - Non Com…" at bounding box center [352, 416] width 370 height 38
select select "Sales"
click at [167, 397] on select "College/Lecturer Craft Seller Creative Driver Executive Farmer Forces - Non Com…" at bounding box center [352, 416] width 370 height 38
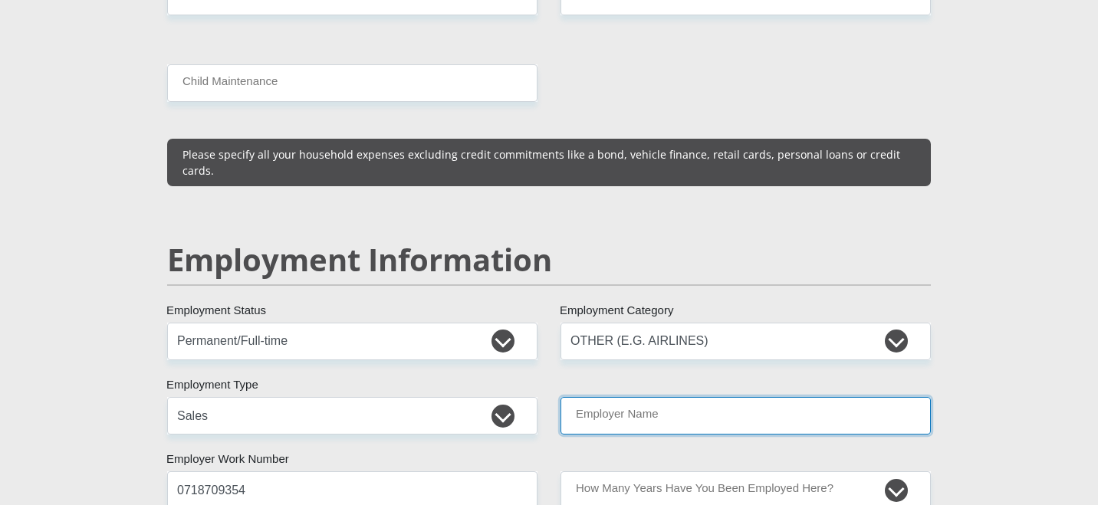
click at [607, 397] on input "Employer Name" at bounding box center [746, 416] width 370 height 38
type input "OndemandAppsOU"
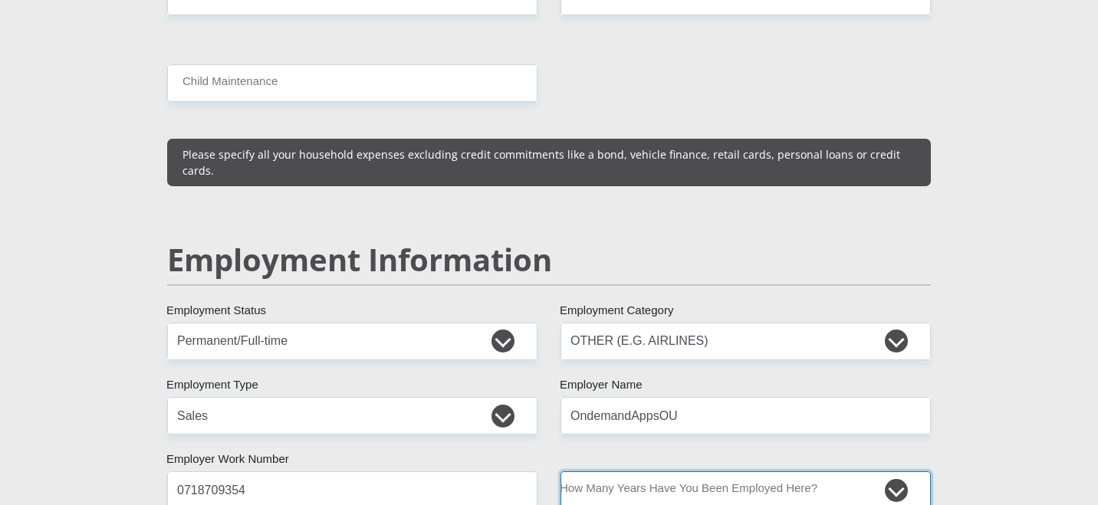
click at [636, 472] on select "less than 1 year 1-3 years 3-5 years 5+ years" at bounding box center [746, 491] width 370 height 38
select select "60"
click at [561, 472] on select "less than 1 year 1-3 years 3-5 years 5+ years" at bounding box center [746, 491] width 370 height 38
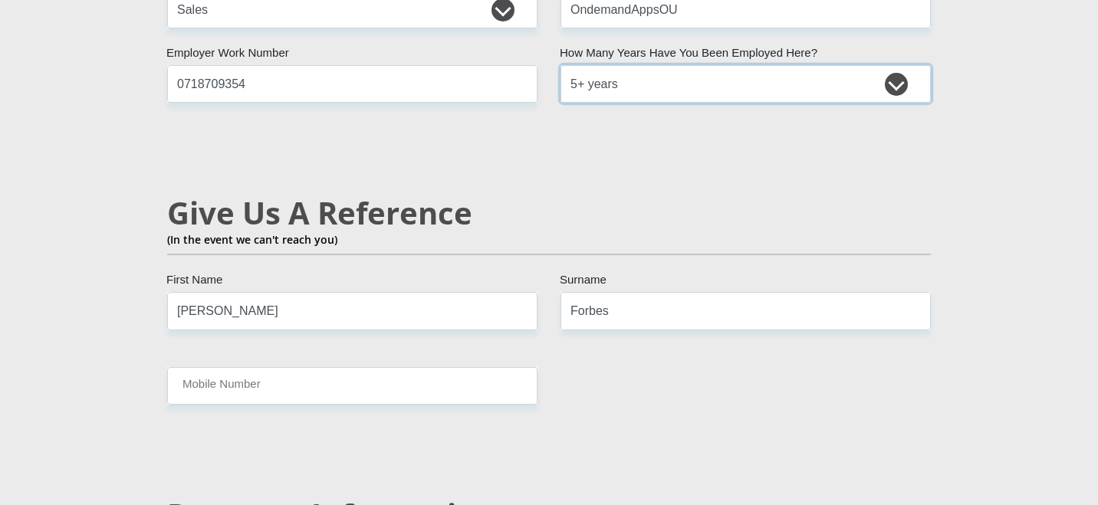
scroll to position [2620, 0]
drag, startPoint x: 238, startPoint y: 278, endPoint x: 222, endPoint y: 258, distance: 24.6
click at [222, 291] on input "[PERSON_NAME]" at bounding box center [352, 310] width 370 height 38
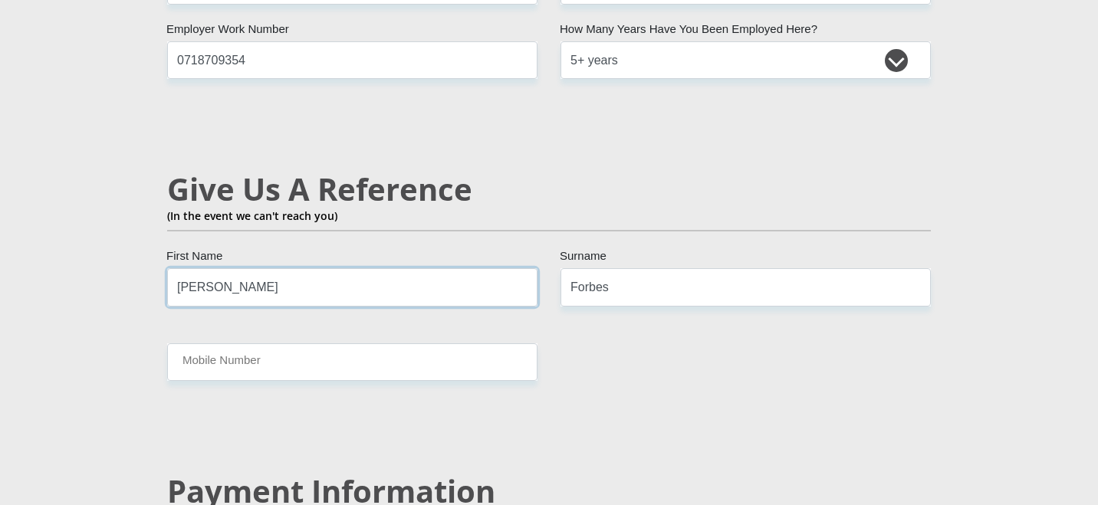
scroll to position [2640, 0]
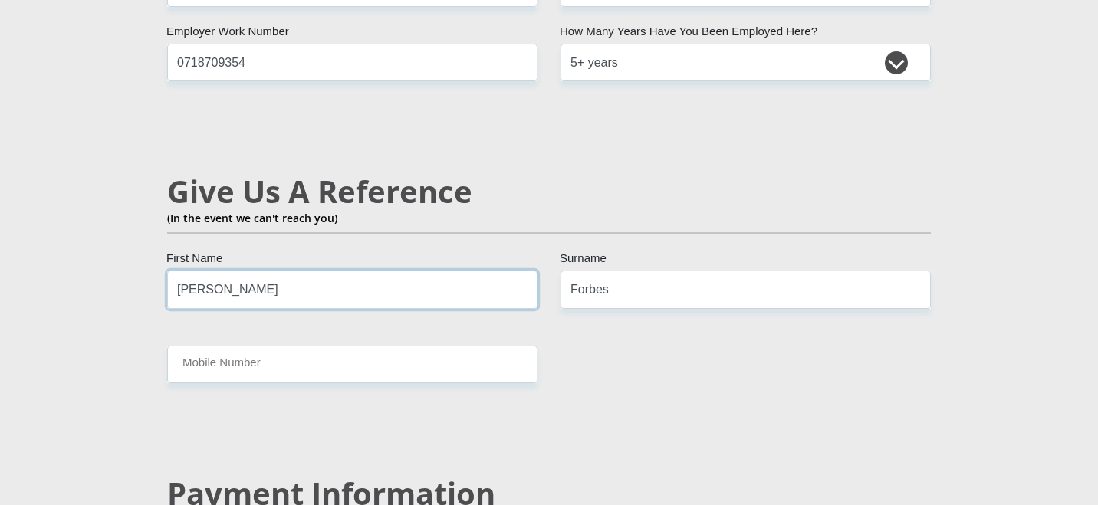
type input "[PERSON_NAME]"
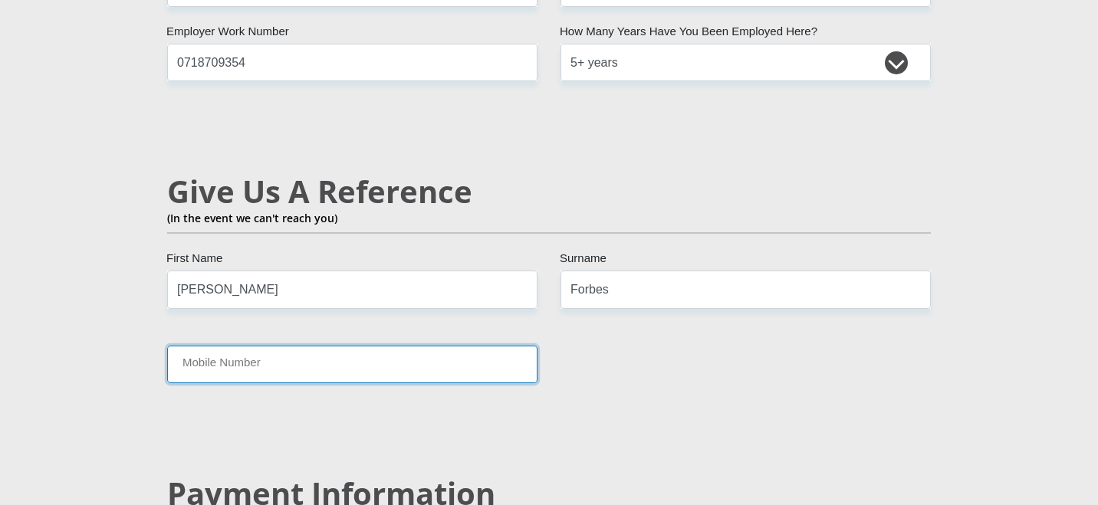
click at [278, 346] on input "Mobile Number" at bounding box center [352, 365] width 370 height 38
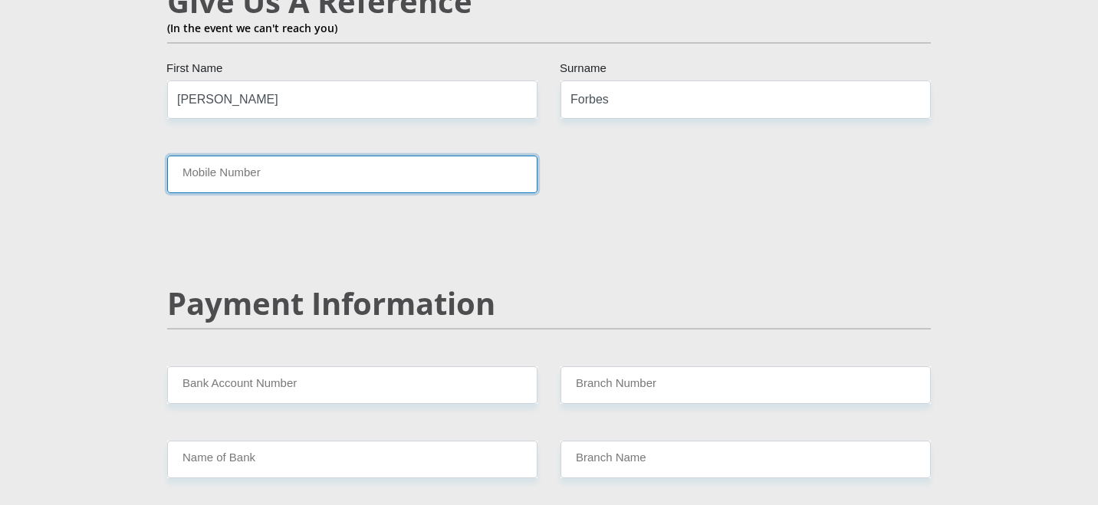
scroll to position [2839, 0]
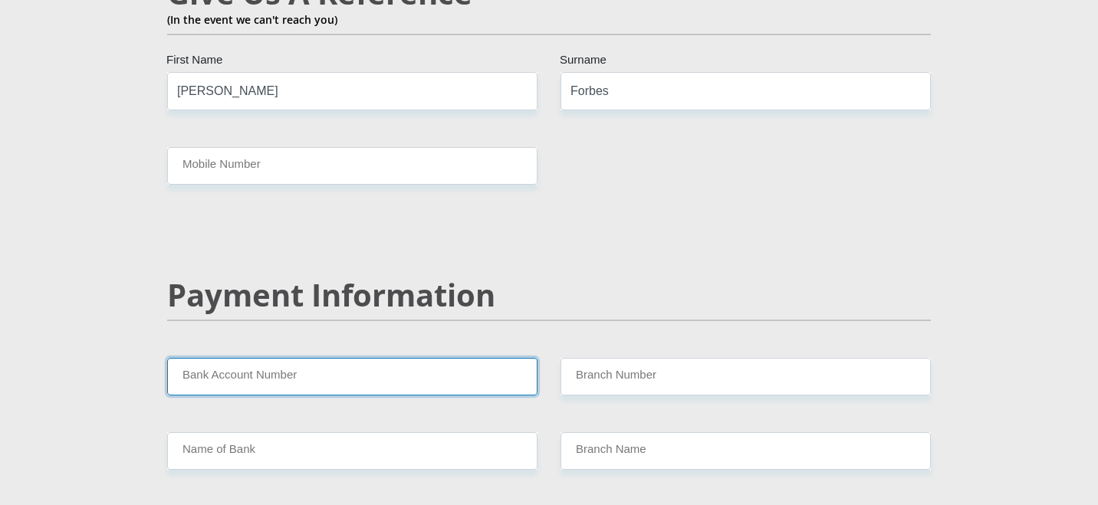
click at [347, 358] on input "Bank Account Number" at bounding box center [352, 377] width 370 height 38
type input "1535997832"
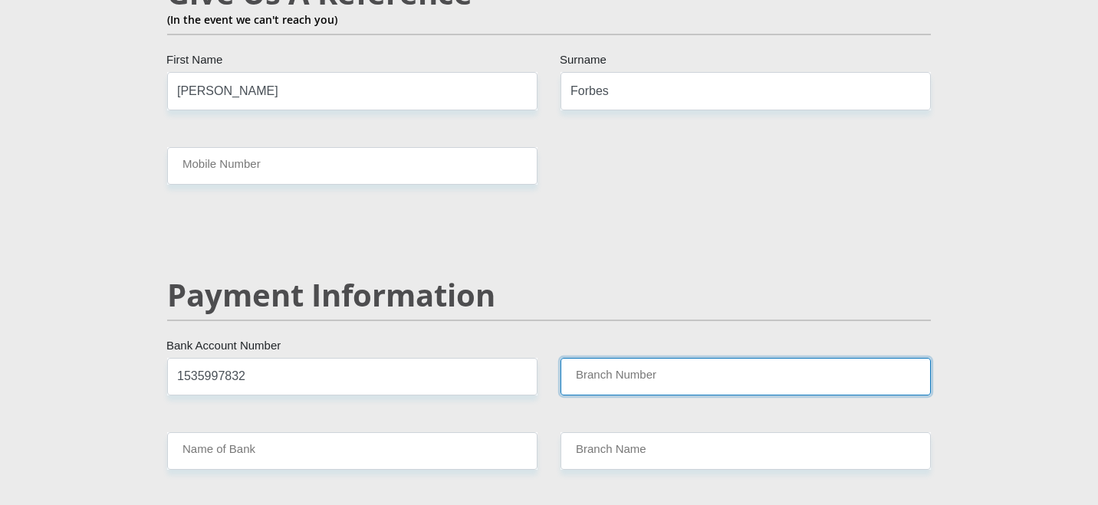
click at [599, 358] on input "Branch Number" at bounding box center [746, 377] width 370 height 38
type input "470010"
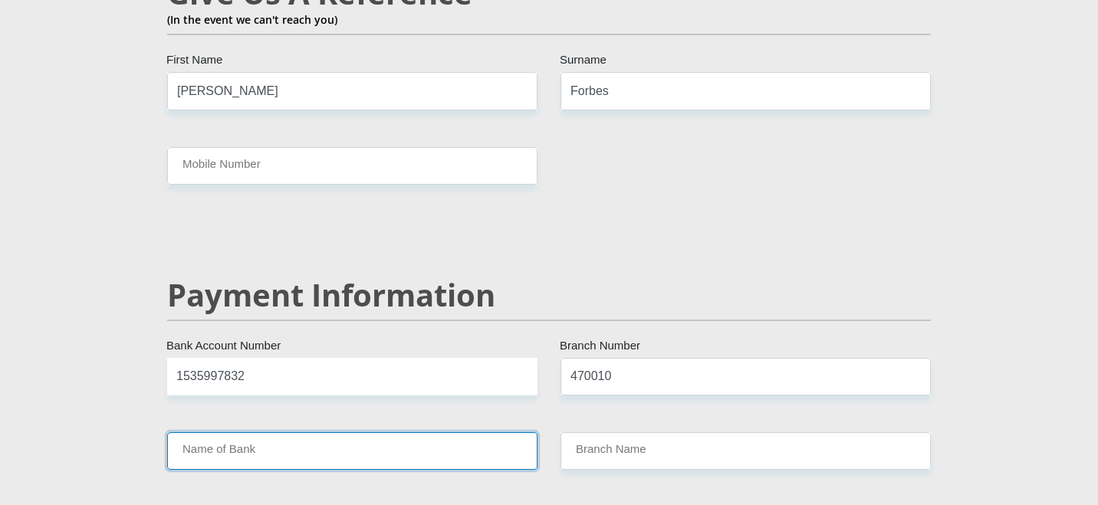
click at [405, 433] on input "Name of Bank" at bounding box center [352, 452] width 370 height 38
click at [297, 433] on input "Name of Bank" at bounding box center [352, 452] width 370 height 38
type input "CAPITEC BANK LIMITED"
type input "CAPITEC BANK CPC"
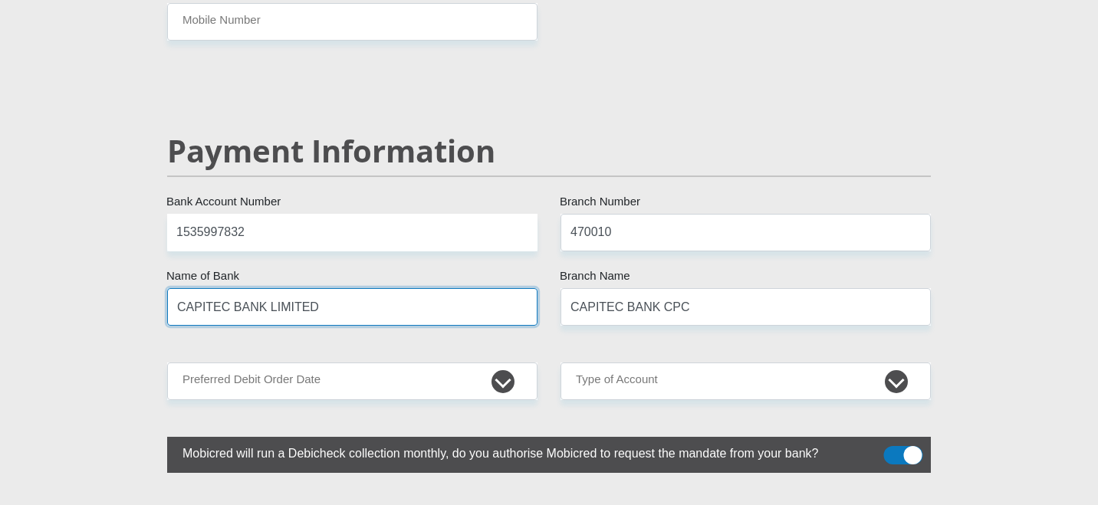
scroll to position [2986, 0]
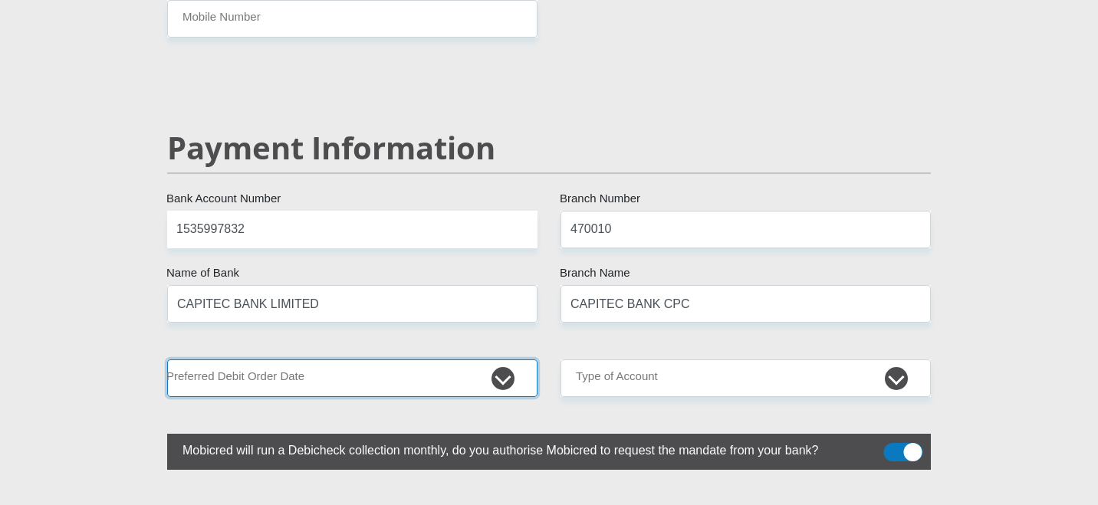
click at [366, 360] on select "1st 2nd 3rd 4th 5th 7th 18th 19th 20th 21st 22nd 23rd 24th 25th 26th 27th 28th …" at bounding box center [352, 379] width 370 height 38
select select "7"
click at [167, 360] on select "1st 2nd 3rd 4th 5th 7th 18th 19th 20th 21st 22nd 23rd 24th 25th 26th 27th 28th …" at bounding box center [352, 379] width 370 height 38
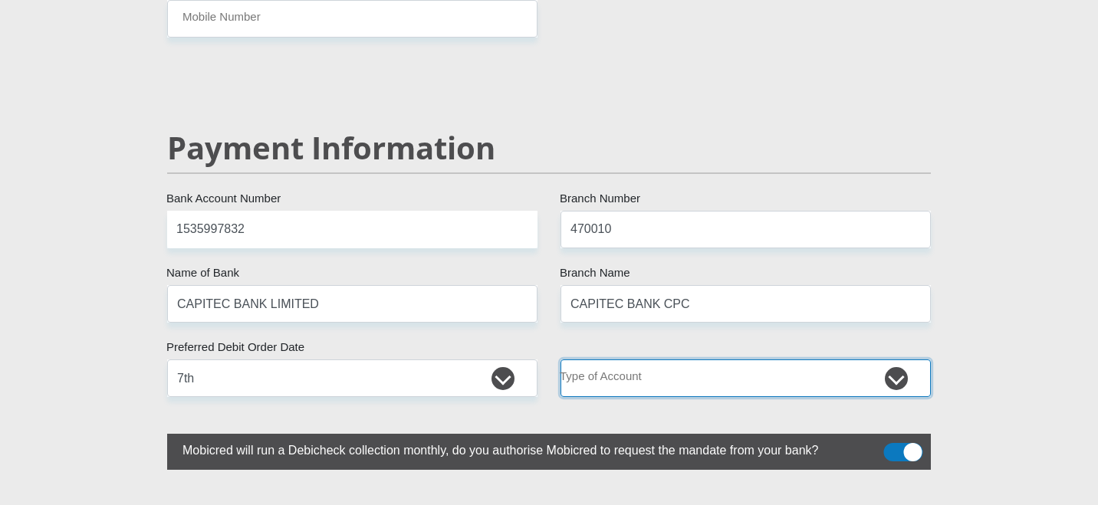
click at [601, 360] on select "Cheque Savings" at bounding box center [746, 379] width 370 height 38
select select "SAV"
click at [561, 360] on select "Cheque Savings" at bounding box center [746, 379] width 370 height 38
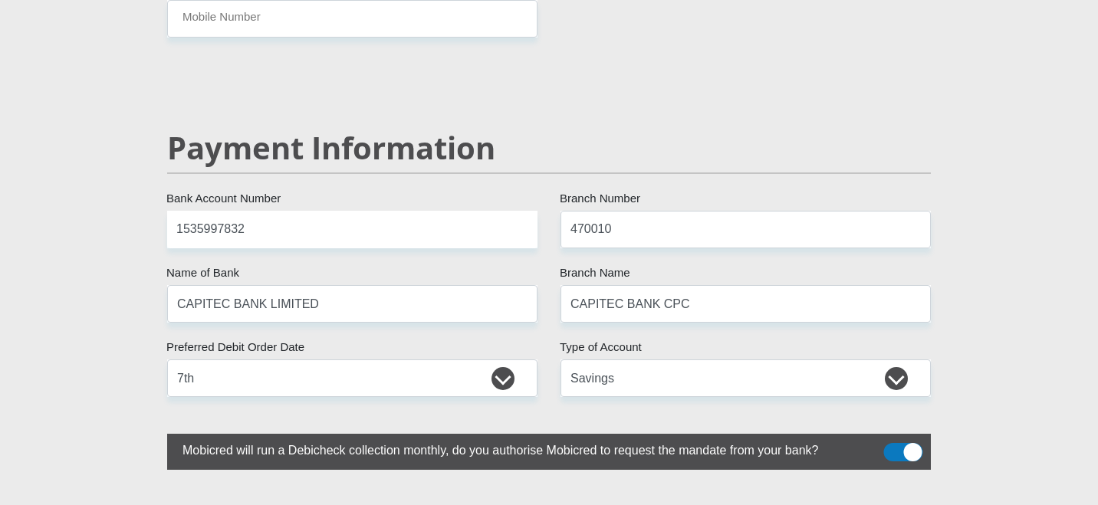
click at [897, 443] on span at bounding box center [903, 452] width 39 height 18
click at [893, 447] on input "checkbox" at bounding box center [893, 447] width 0 height 0
click at [906, 443] on span at bounding box center [903, 452] width 39 height 18
click at [893, 447] on input "checkbox" at bounding box center [893, 447] width 0 height 0
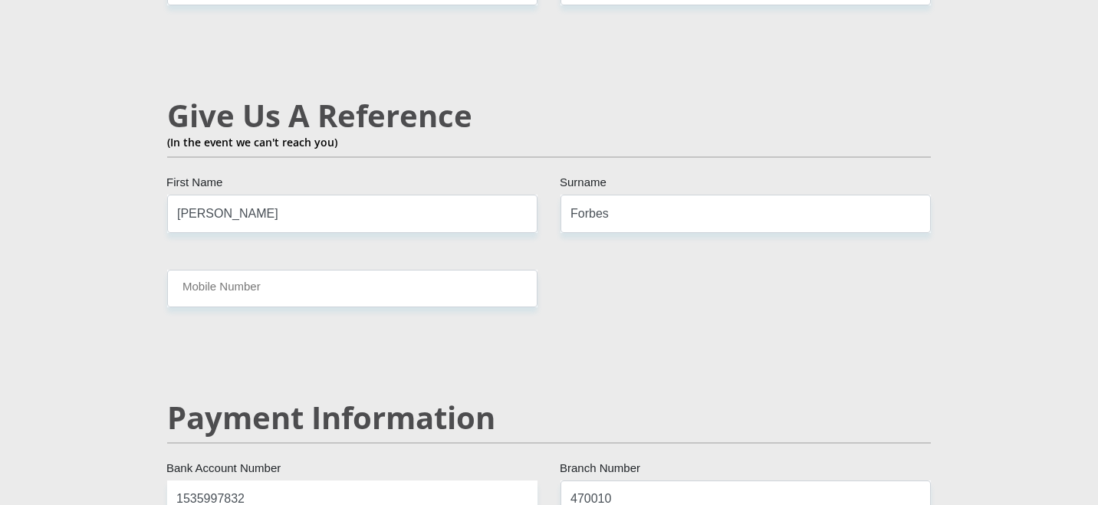
scroll to position [2713, 0]
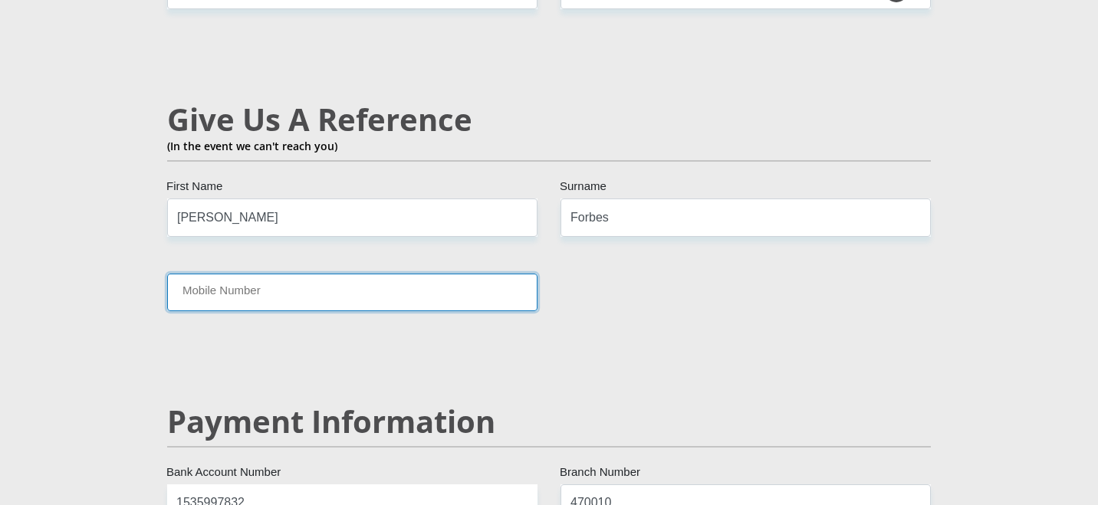
click at [280, 274] on input "Mobile Number" at bounding box center [352, 293] width 370 height 38
paste input "67 091 0472"
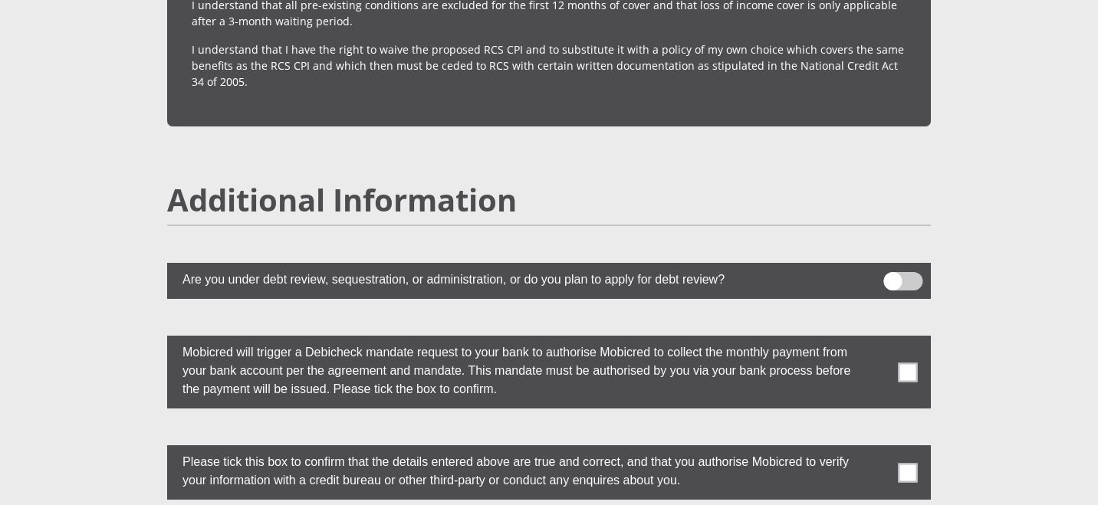
scroll to position [4118, 0]
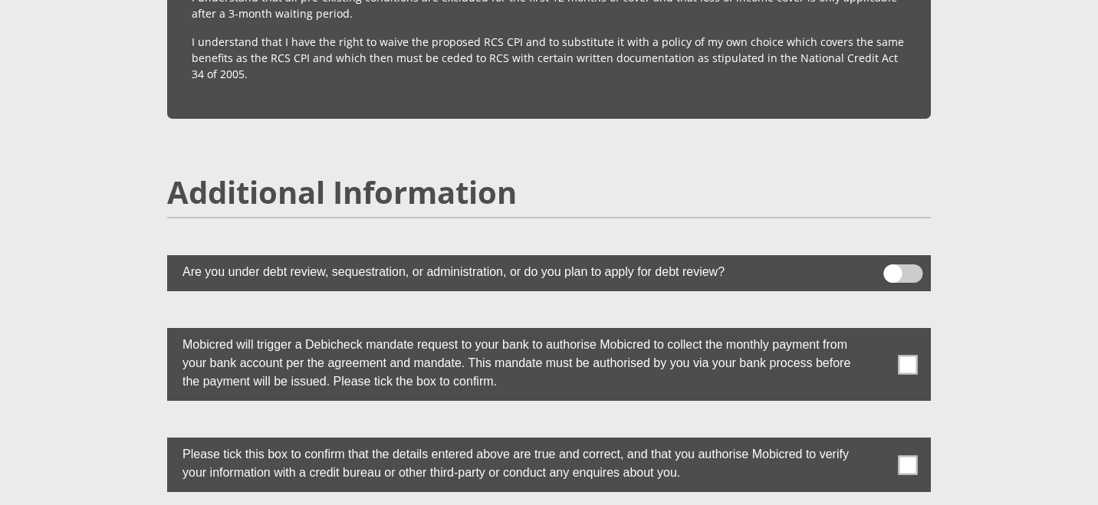
type input "067 091 0472"
click at [912, 355] on span at bounding box center [908, 364] width 19 height 19
click at [877, 332] on input "checkbox" at bounding box center [877, 332] width 0 height 0
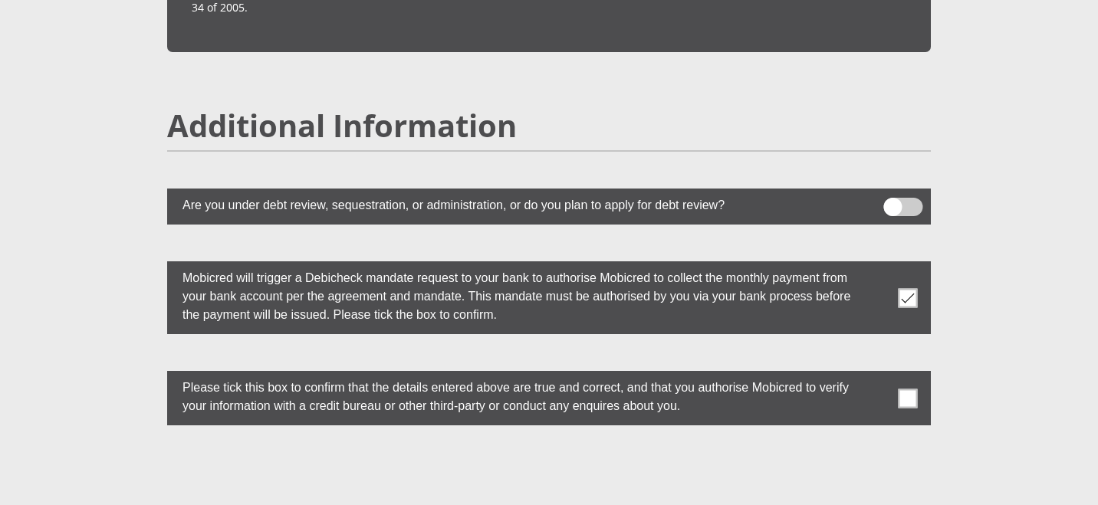
scroll to position [4223, 0]
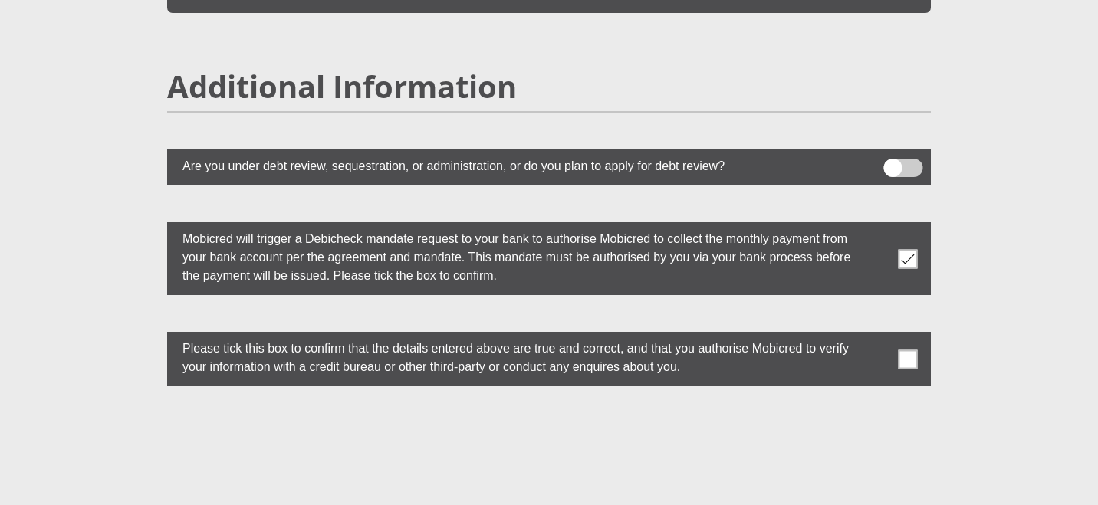
click at [904, 350] on span at bounding box center [908, 359] width 19 height 19
click at [877, 336] on input "checkbox" at bounding box center [877, 336] width 0 height 0
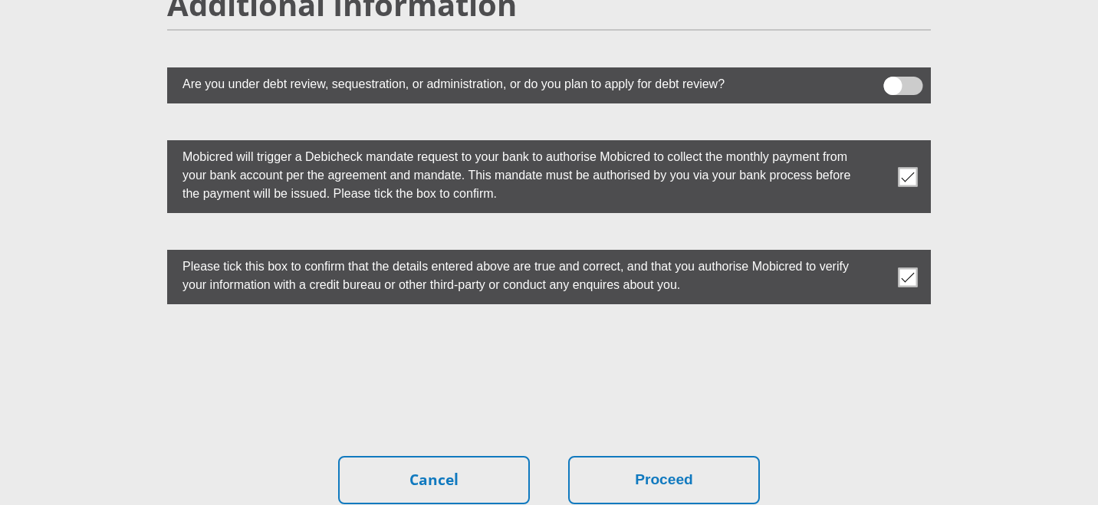
scroll to position [4450, 0]
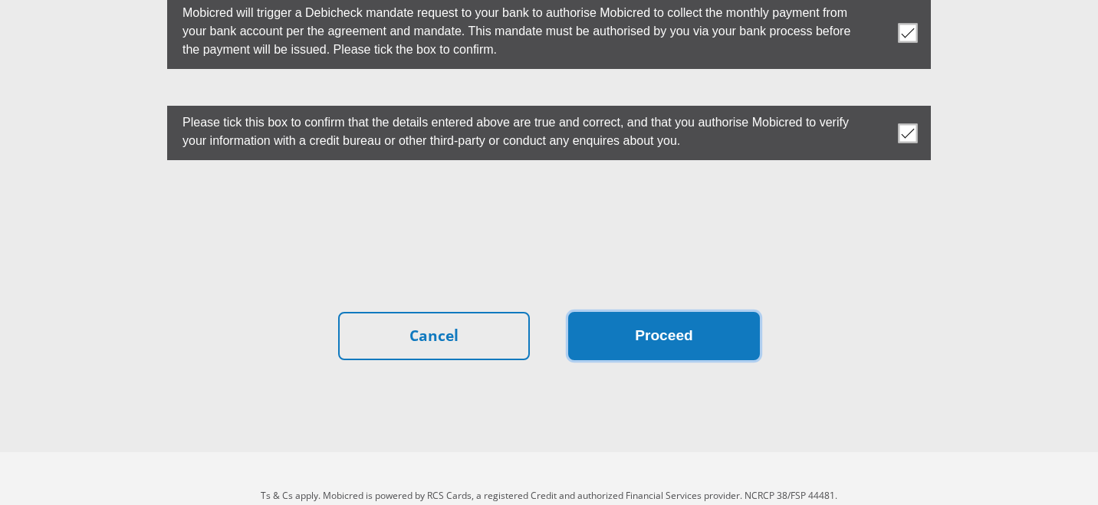
click at [670, 312] on button "Proceed" at bounding box center [664, 336] width 192 height 48
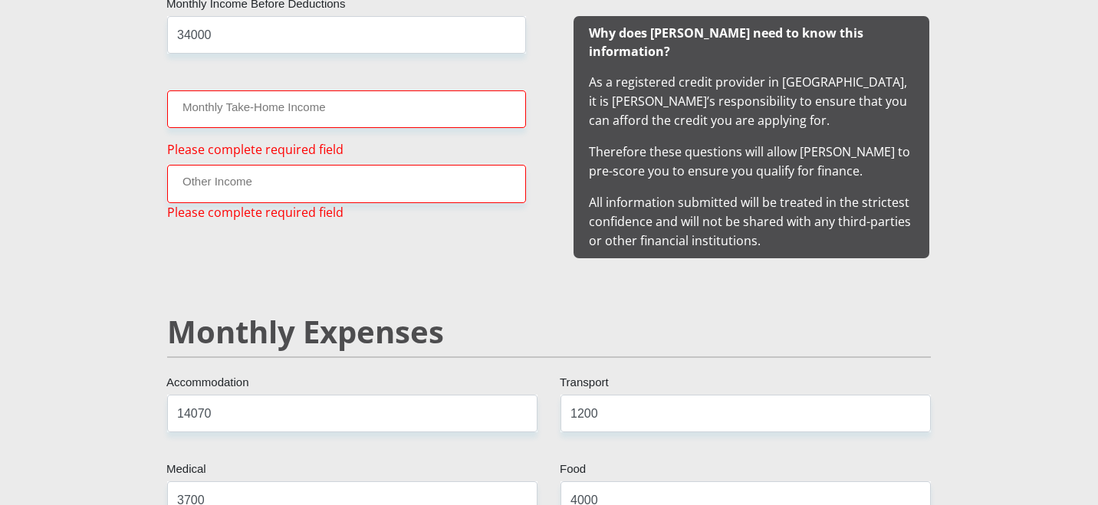
scroll to position [1532, 0]
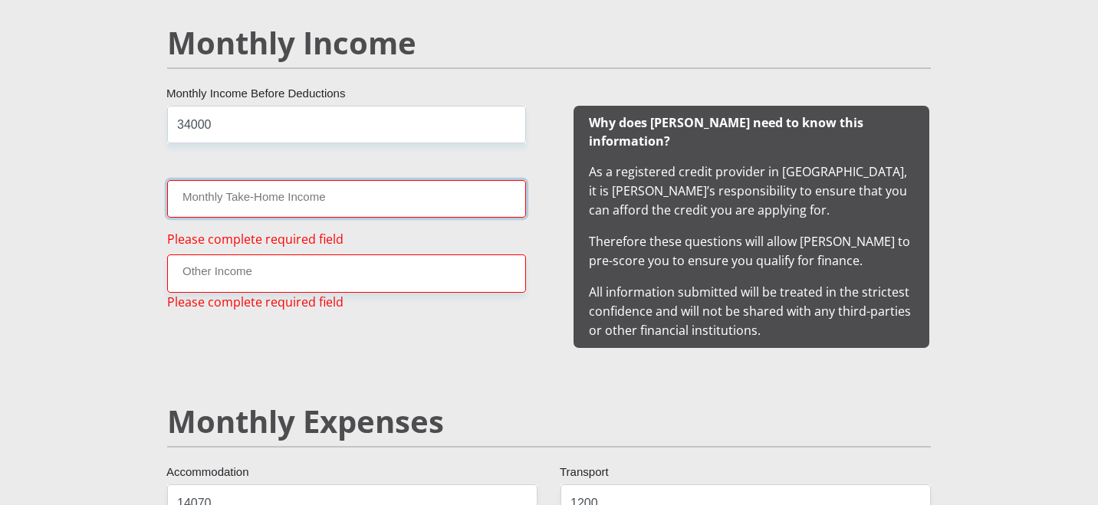
click at [327, 203] on input "Monthly Take-Home Income" at bounding box center [346, 199] width 359 height 38
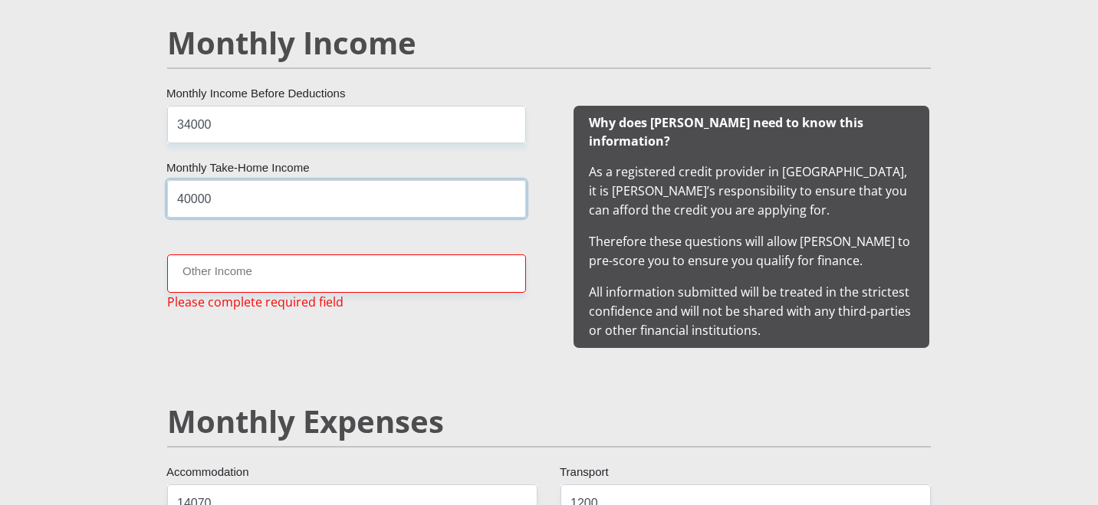
type input "40000"
click at [257, 269] on input "Other Income" at bounding box center [346, 274] width 359 height 38
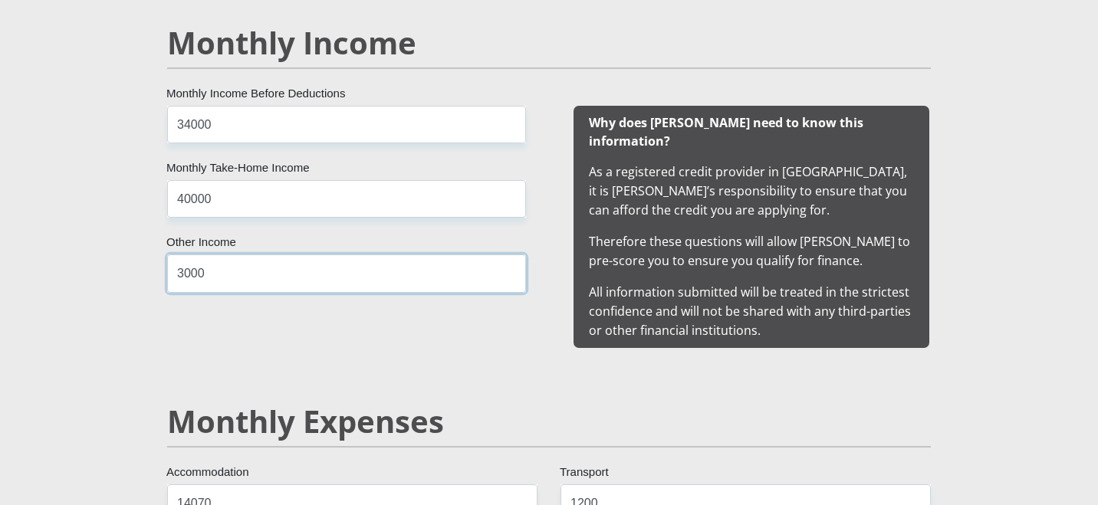
type input "3000"
drag, startPoint x: 225, startPoint y: 196, endPoint x: 163, endPoint y: 193, distance: 61.4
click at [163, 193] on div "40000 Monthly Take-Home Income" at bounding box center [347, 199] width 382 height 38
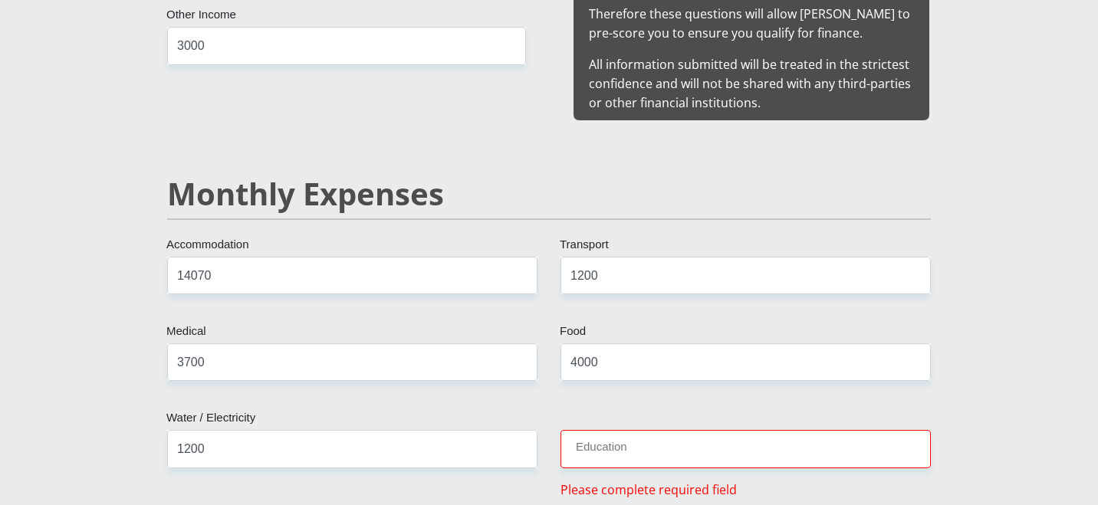
scroll to position [1761, 0]
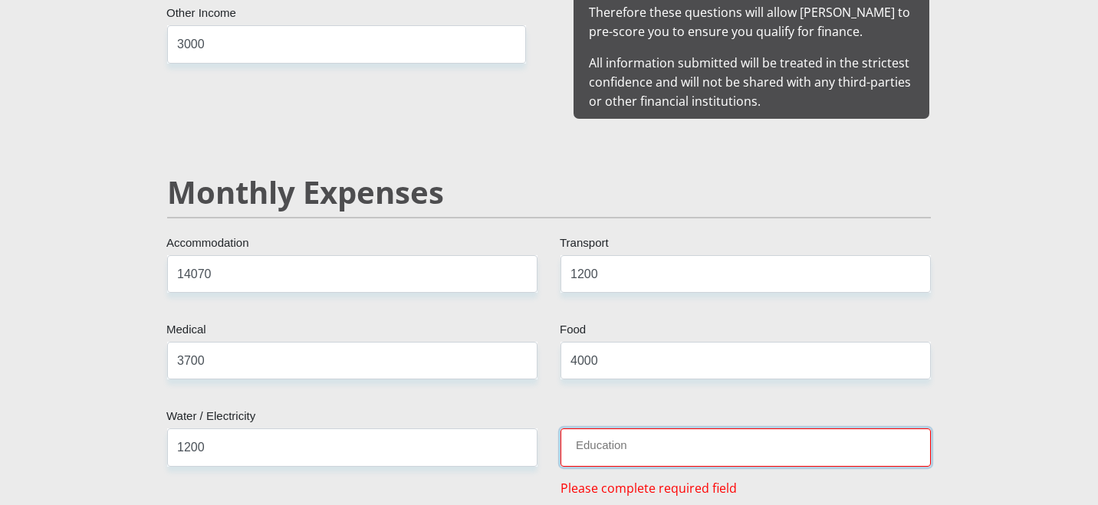
click at [610, 433] on input "Education" at bounding box center [746, 448] width 370 height 38
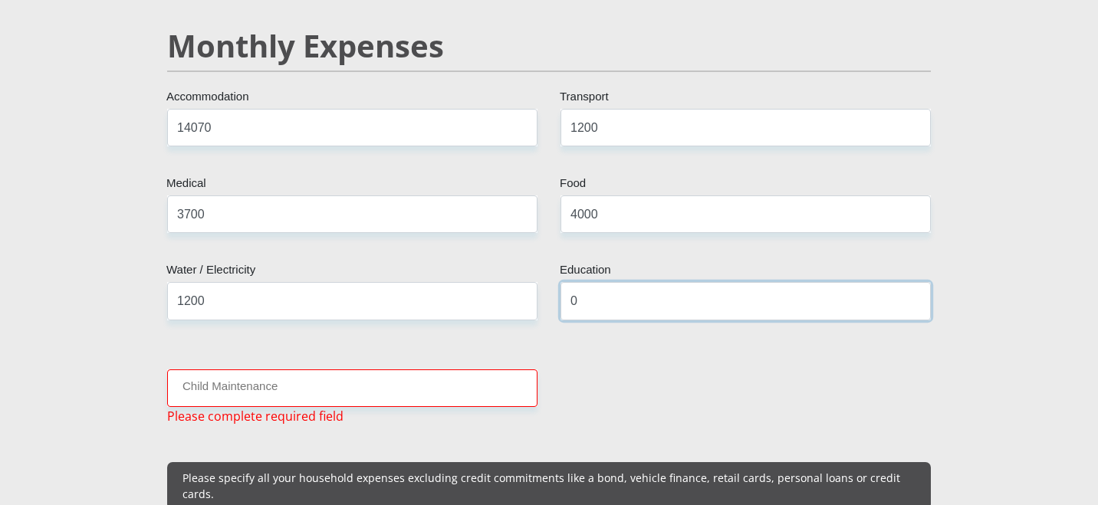
scroll to position [1919, 0]
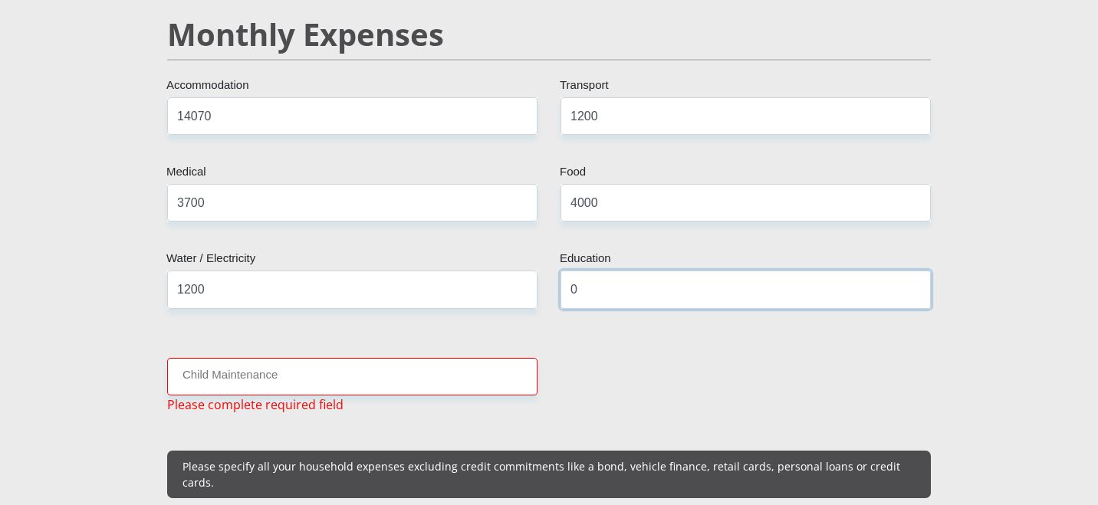
type input "0"
click at [278, 361] on input "Child Maintenance" at bounding box center [352, 377] width 370 height 38
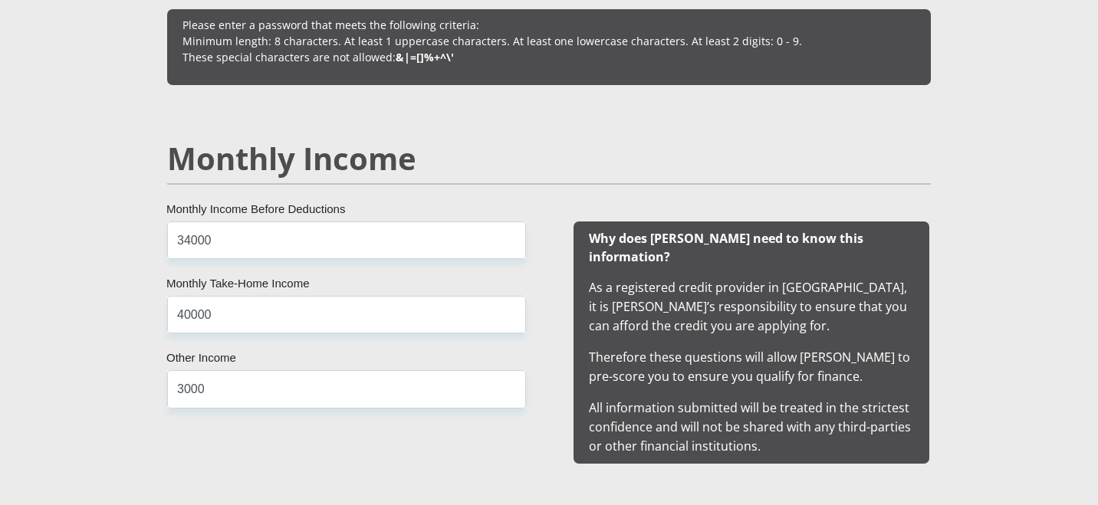
scroll to position [1413, 0]
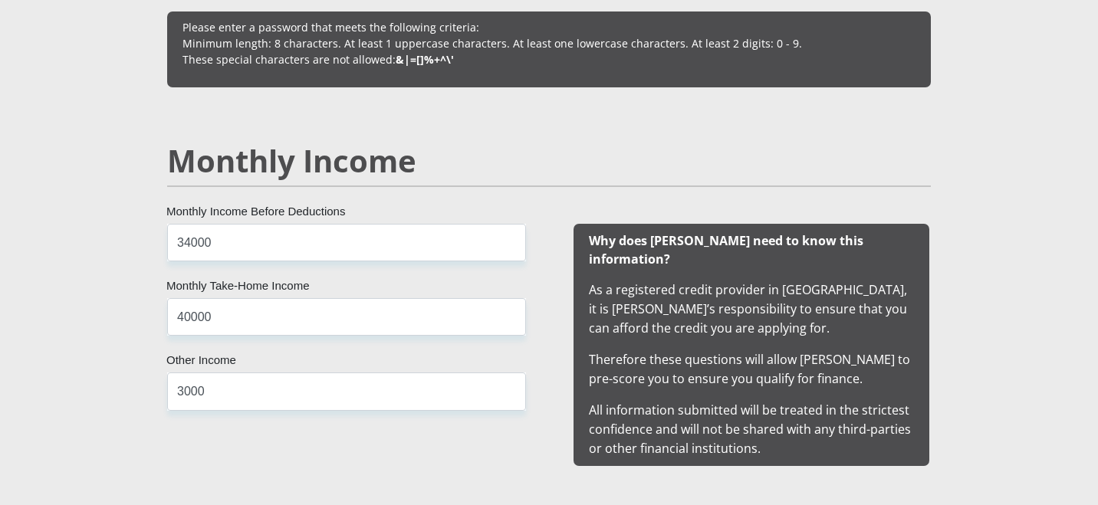
type input "0"
drag, startPoint x: 221, startPoint y: 312, endPoint x: 163, endPoint y: 312, distance: 57.5
click at [163, 312] on div "40000 Monthly Take-Home Income" at bounding box center [347, 317] width 382 height 38
type input "34000"
drag, startPoint x: 193, startPoint y: 239, endPoint x: 176, endPoint y: 239, distance: 17.7
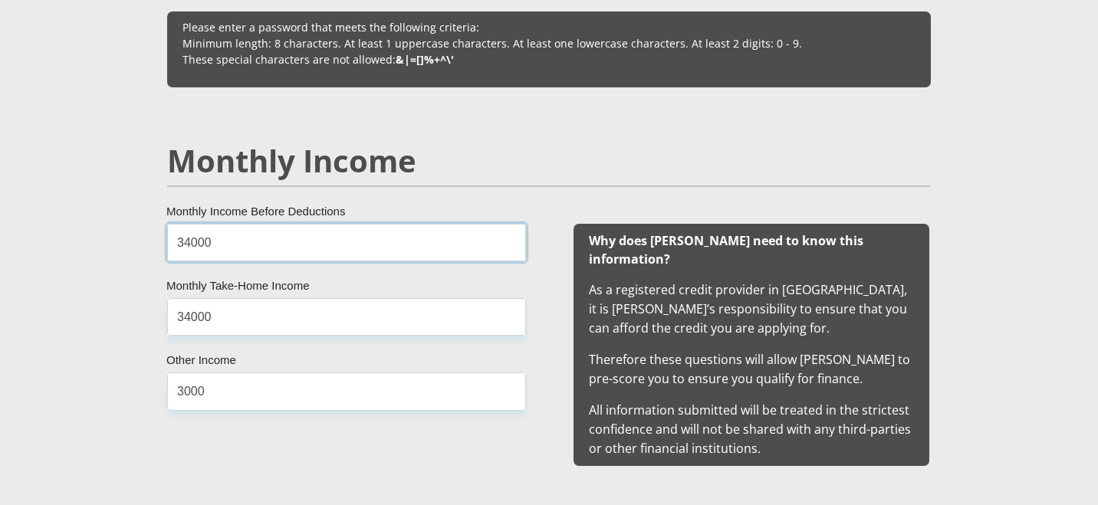
click at [176, 239] on input "34000" at bounding box center [346, 243] width 359 height 38
type input "40000"
drag, startPoint x: 192, startPoint y: 318, endPoint x: 156, endPoint y: 318, distance: 36.8
click at [156, 318] on div "34000 Monthly Take-Home Income" at bounding box center [347, 317] width 382 height 38
type input "40000"
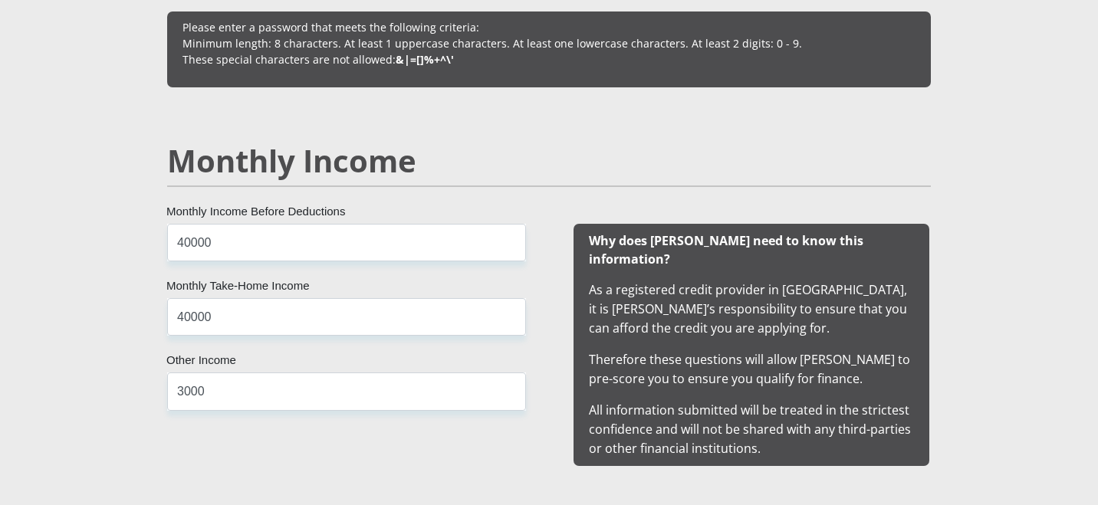
scroll to position [4395, 0]
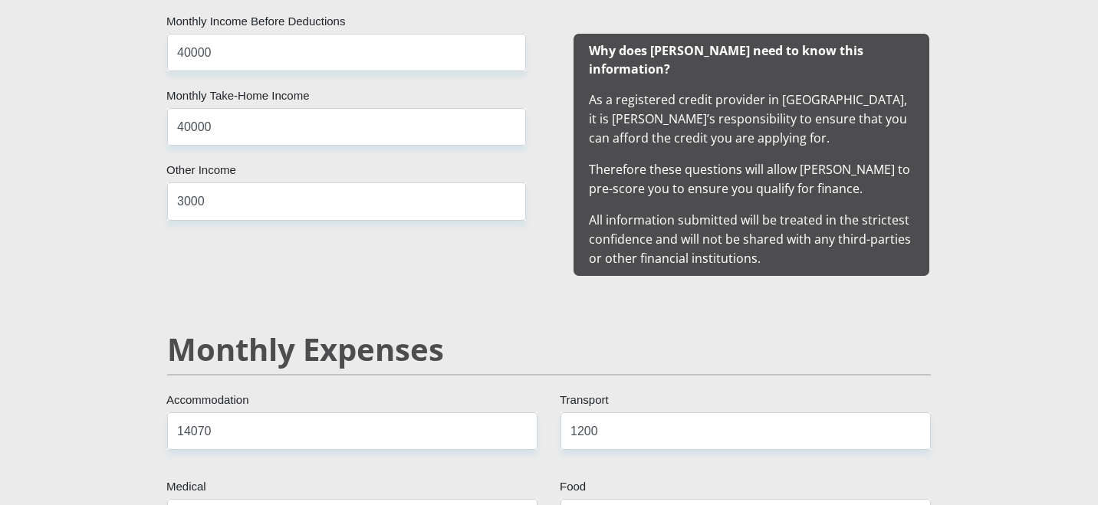
scroll to position [1604, 0]
drag, startPoint x: 233, startPoint y: 202, endPoint x: 155, endPoint y: 201, distance: 78.2
click at [155, 201] on div "40000 Monthly Income Before Deductions 40000 Monthly Take-Home Income 3000 Othe…" at bounding box center [346, 154] width 405 height 242
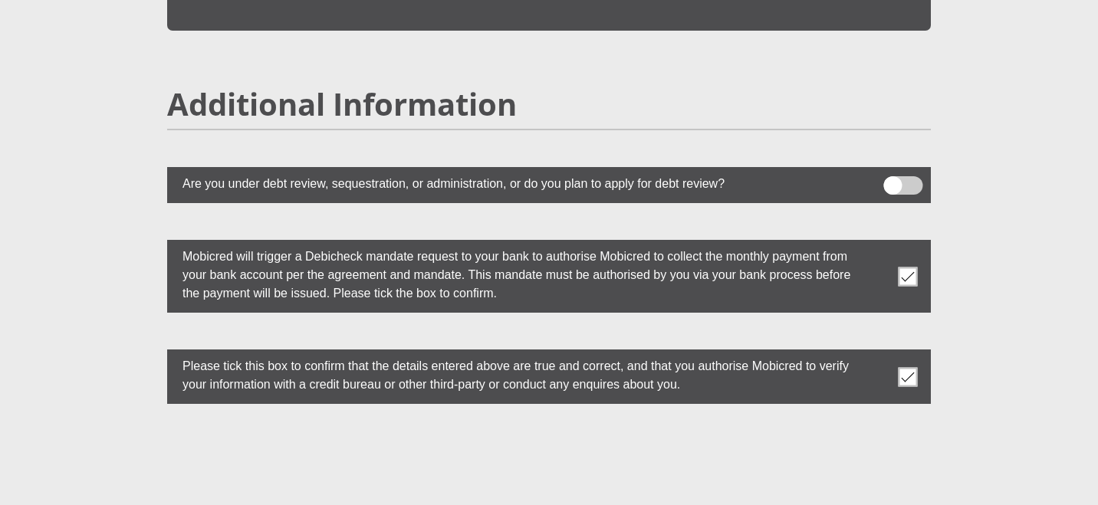
scroll to position [4450, 0]
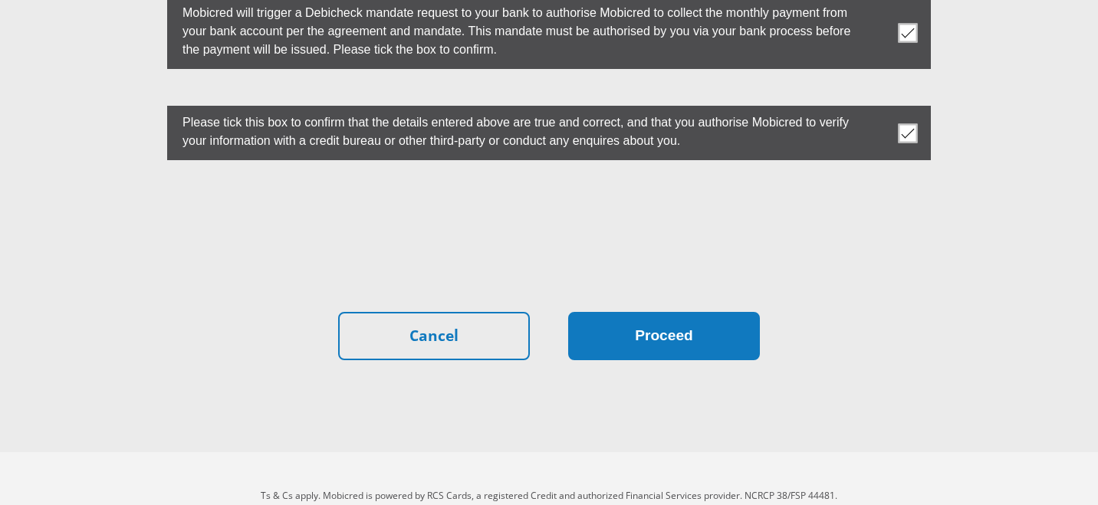
type input "0"
click at [639, 312] on button "Proceed" at bounding box center [664, 336] width 192 height 48
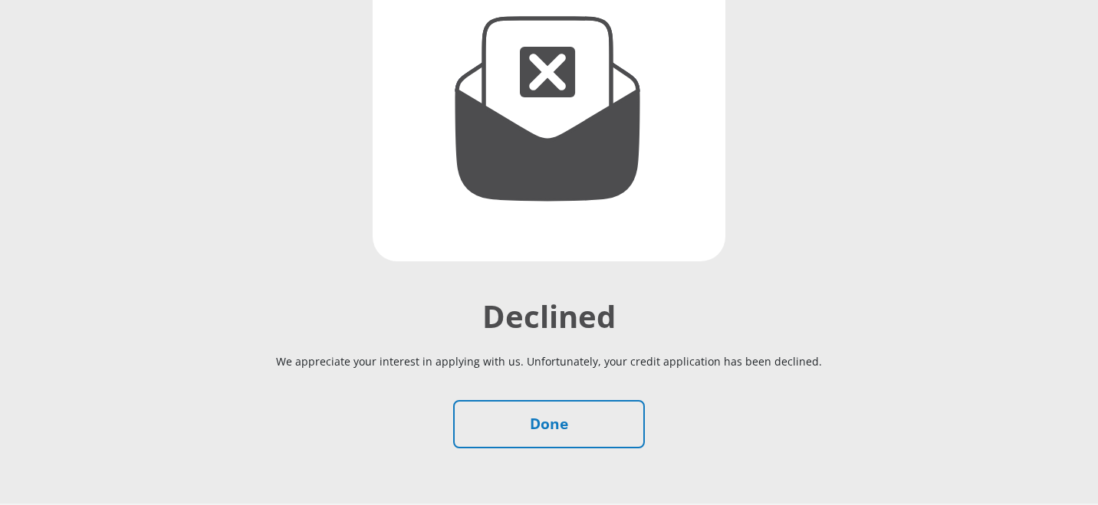
scroll to position [236, 0]
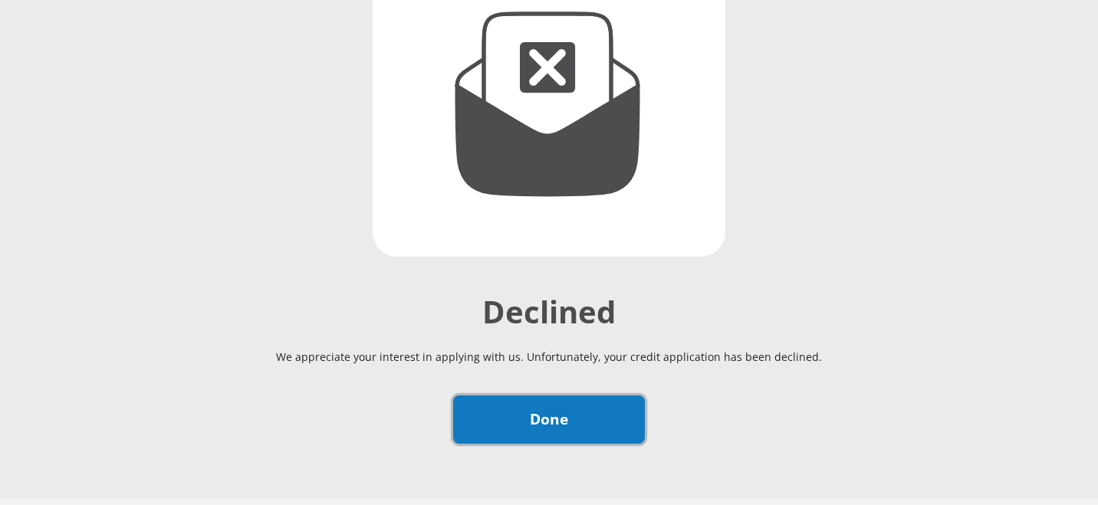
click at [521, 413] on link "Done" at bounding box center [549, 420] width 192 height 48
